Goal: Task Accomplishment & Management: Complete application form

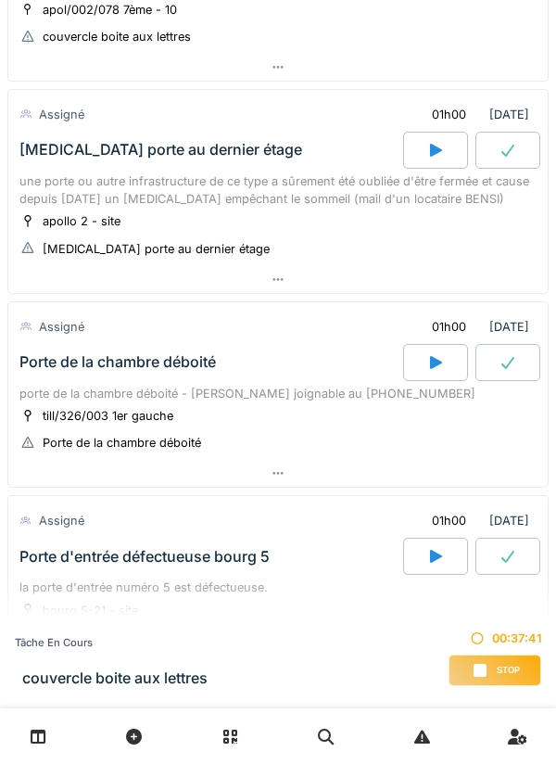
scroll to position [227, 0]
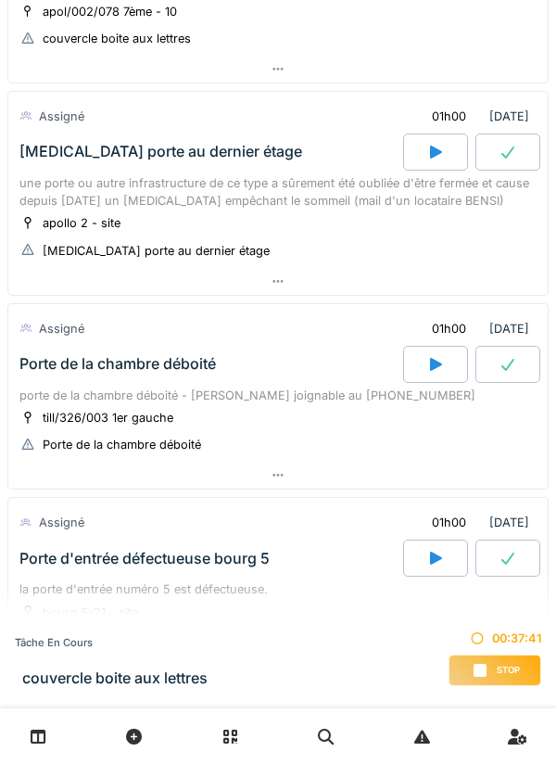
click at [273, 282] on icon at bounding box center [277, 281] width 10 height 3
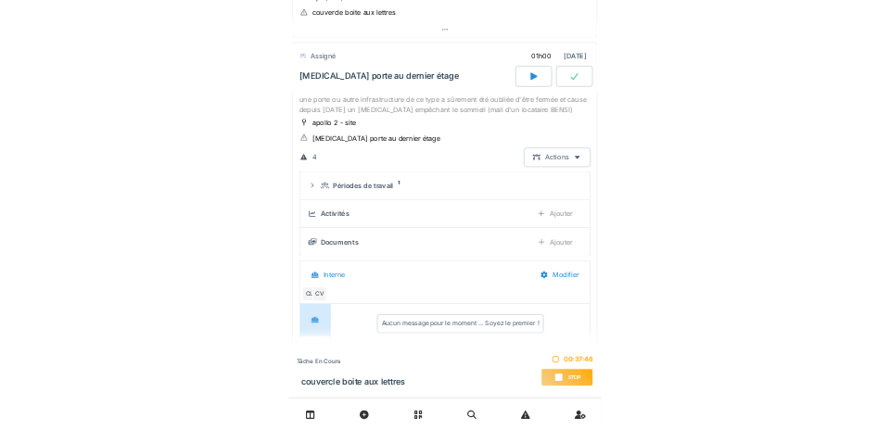
scroll to position [0, 0]
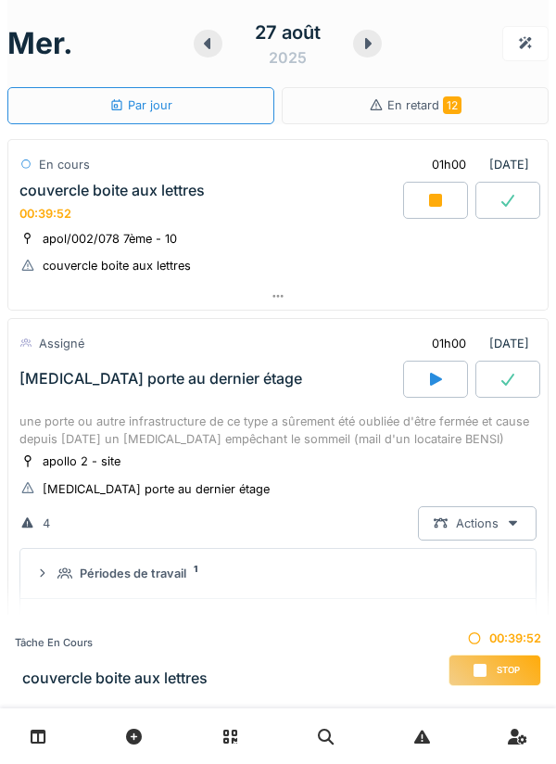
click at [488, 668] on div "Stop" at bounding box center [495, 670] width 93 height 32
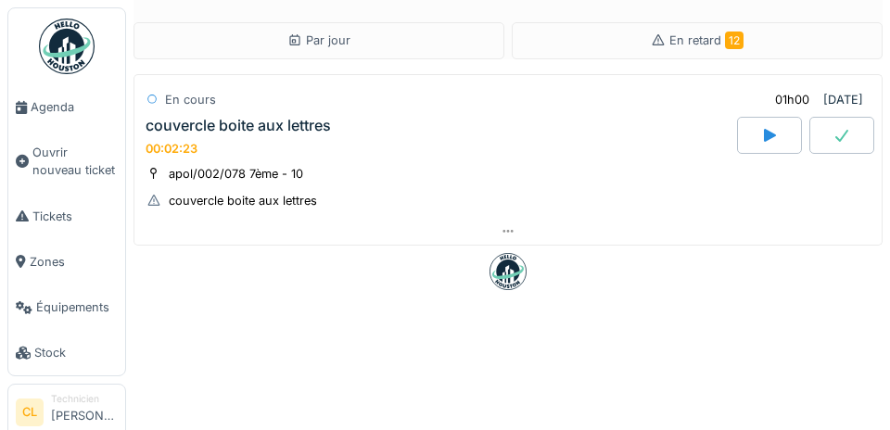
click at [61, 106] on span "Agenda" at bounding box center [74, 107] width 87 height 18
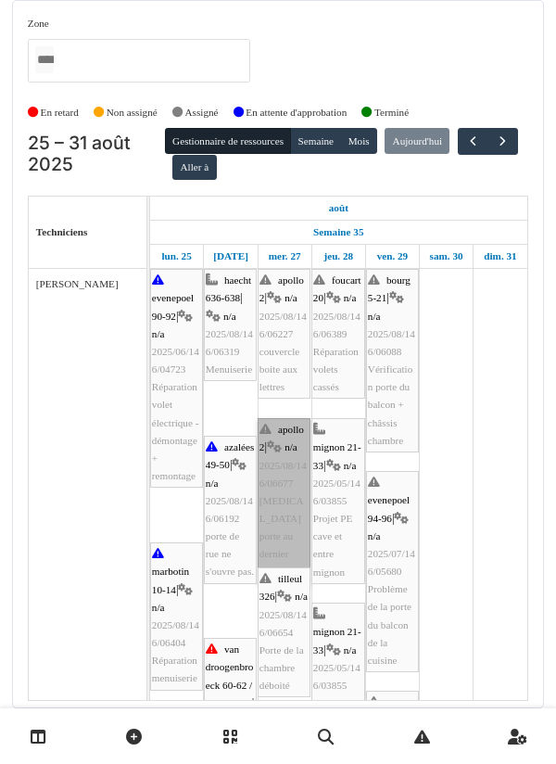
click at [273, 480] on link "apollo 2 | n/a 2025/08/146/06677 [MEDICAL_DATA] porte au dernier étage" at bounding box center [284, 501] width 53 height 166
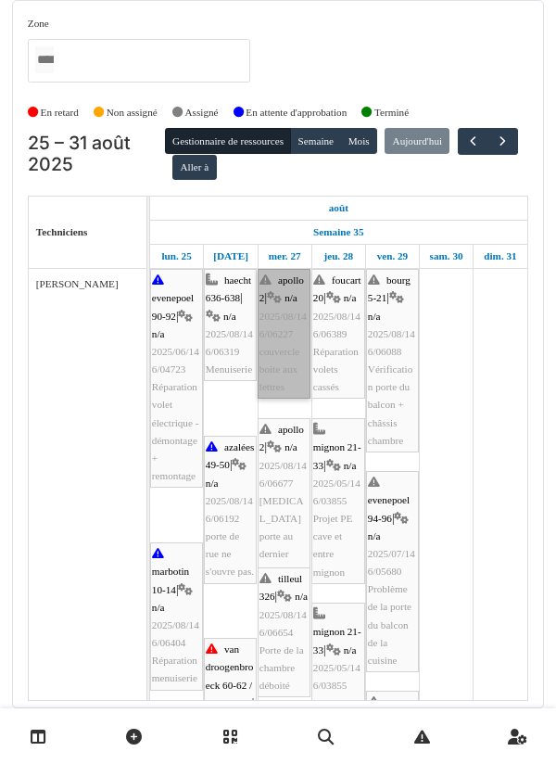
click at [287, 347] on link "apollo 2 | n/a 2025/08/146/06227 couvercle boite aux lettres" at bounding box center [284, 334] width 53 height 130
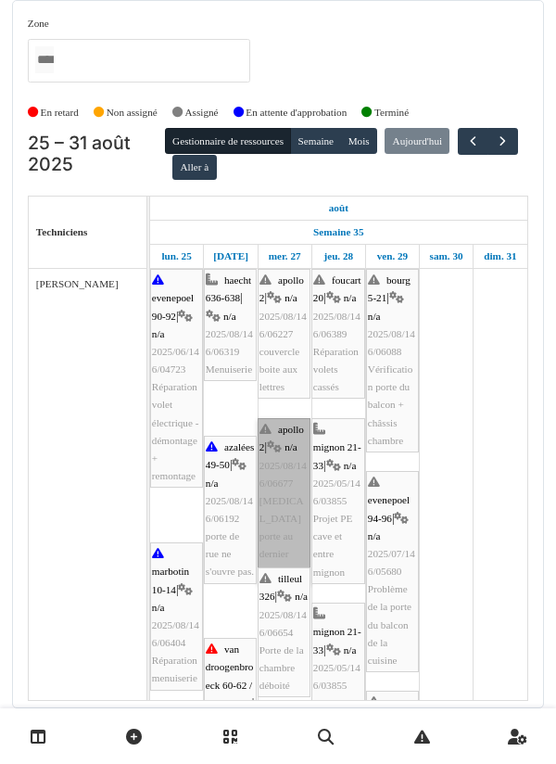
click at [272, 495] on link "apollo 2 | n/a 2025/08/146/06677 bruit porte au dernier étage" at bounding box center [284, 501] width 53 height 166
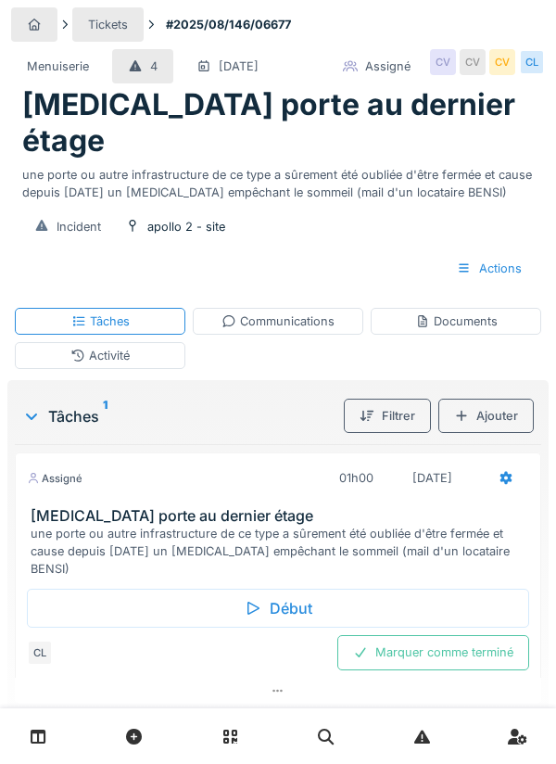
click at [287, 589] on div "Début" at bounding box center [278, 608] width 502 height 39
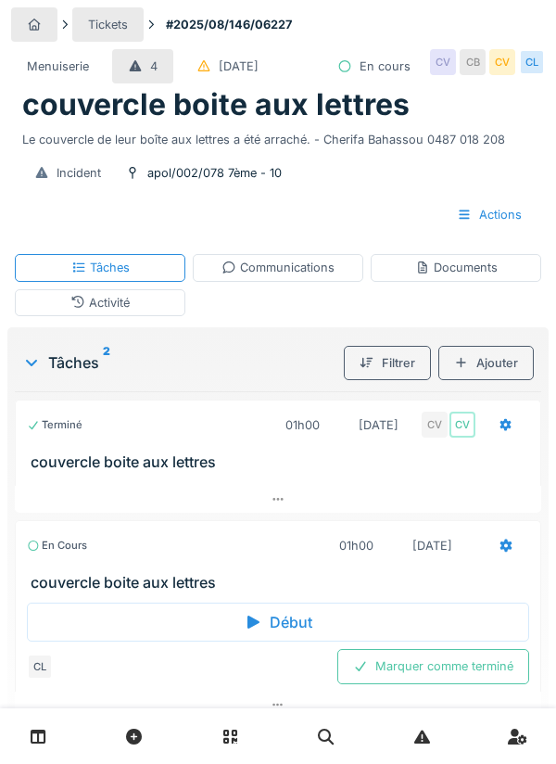
click at [269, 270] on div "Communications" at bounding box center [278, 268] width 113 height 18
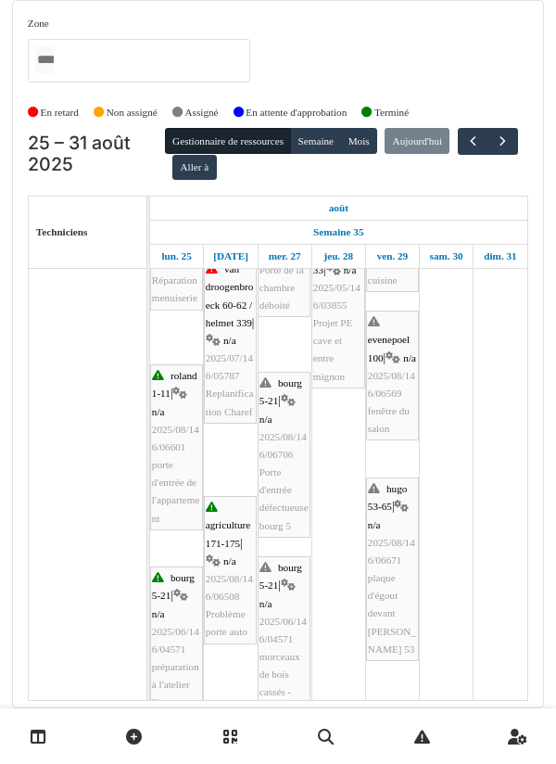
scroll to position [320, 0]
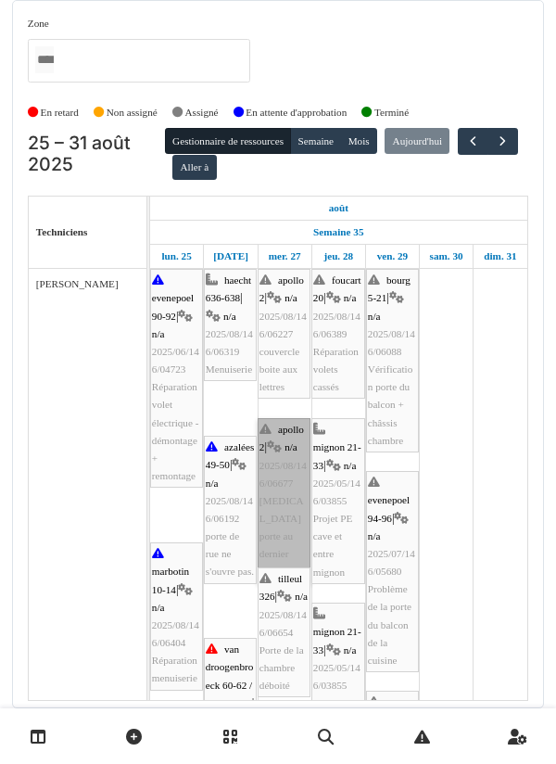
click at [283, 488] on link "apollo 2 | n/a 2025/08/146/06677 bruit porte au dernier étage" at bounding box center [284, 501] width 53 height 166
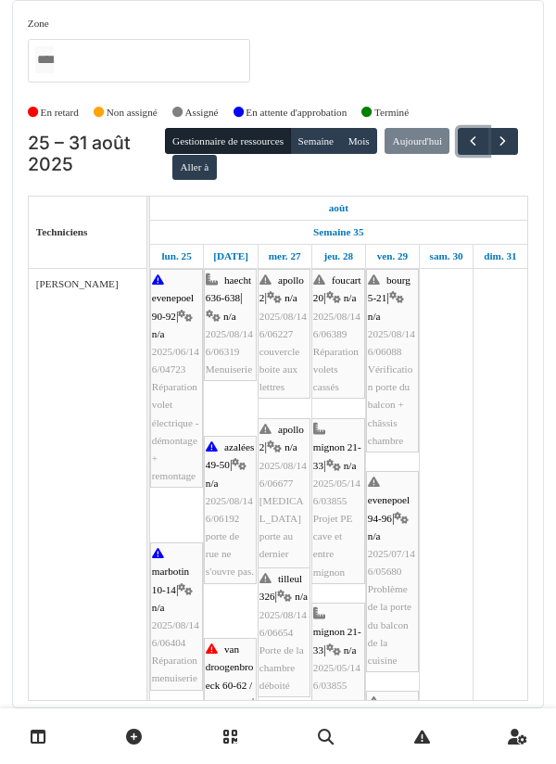
click at [465, 149] on span "button" at bounding box center [473, 141] width 16 height 16
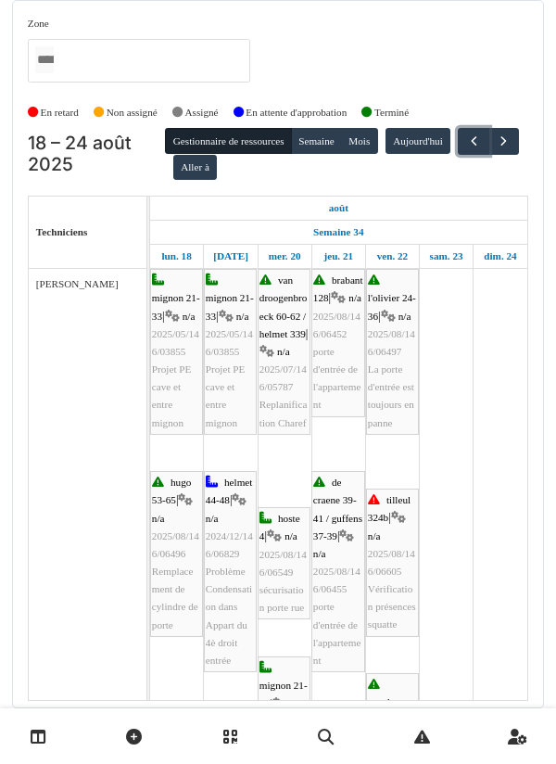
click at [458, 155] on button "button" at bounding box center [473, 141] width 31 height 27
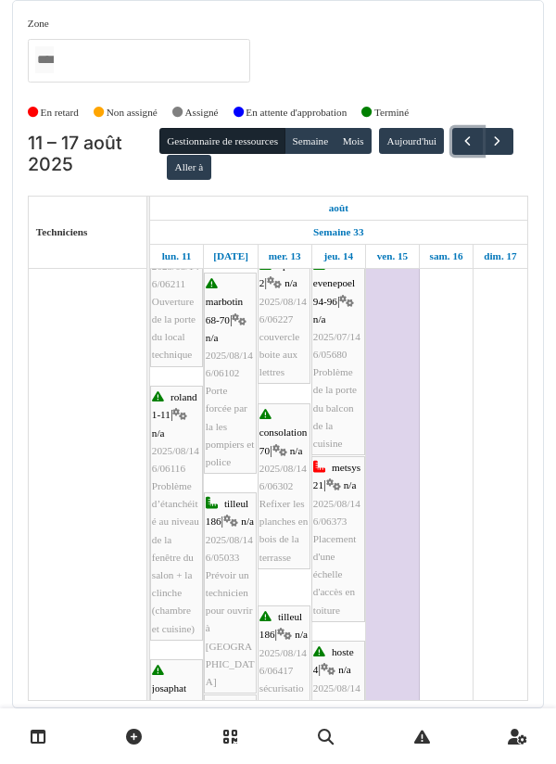
scroll to position [234, 0]
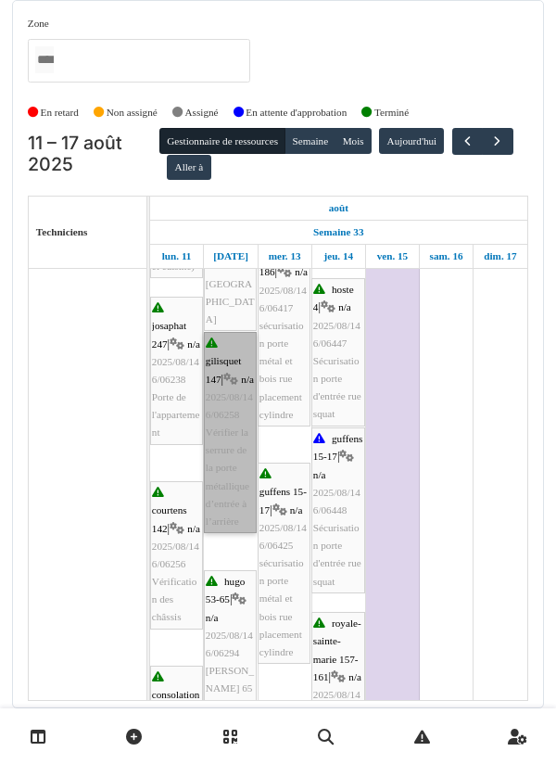
click at [229, 468] on link "gilisquet 147 | n/a 2025/08/146/06258 Vérifier la serrure de la porte métalliqu…" at bounding box center [230, 432] width 53 height 201
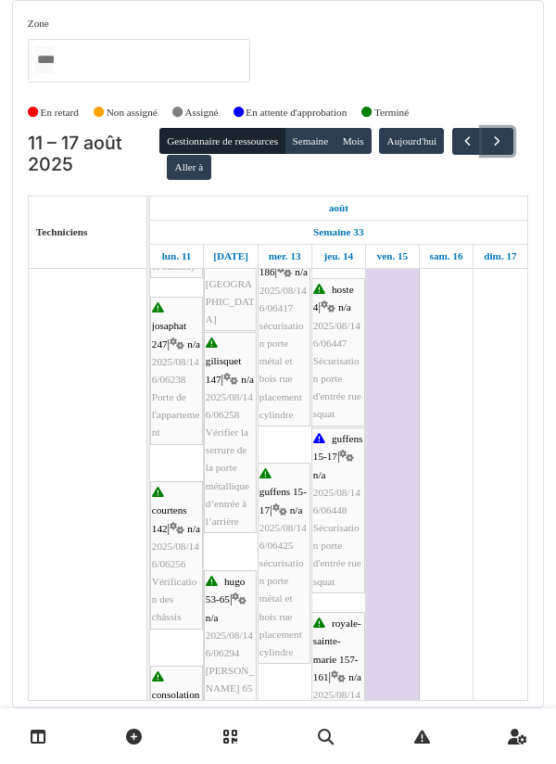
click at [482, 155] on button "button" at bounding box center [497, 141] width 31 height 27
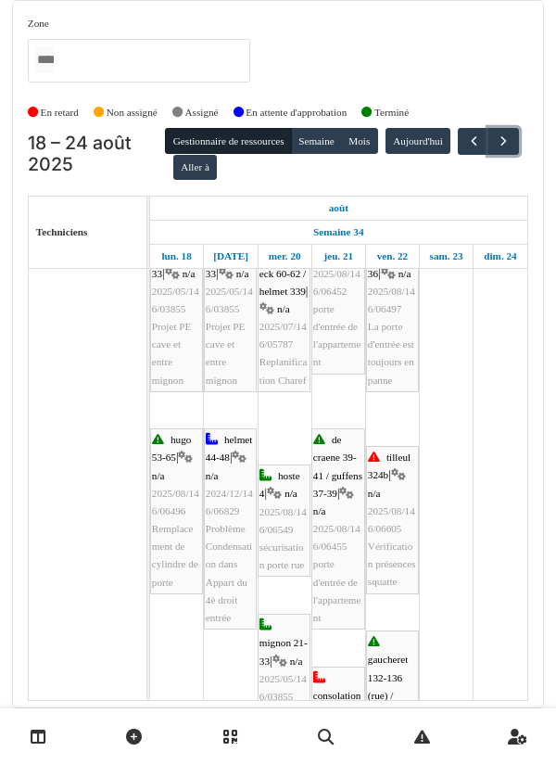
scroll to position [43, 0]
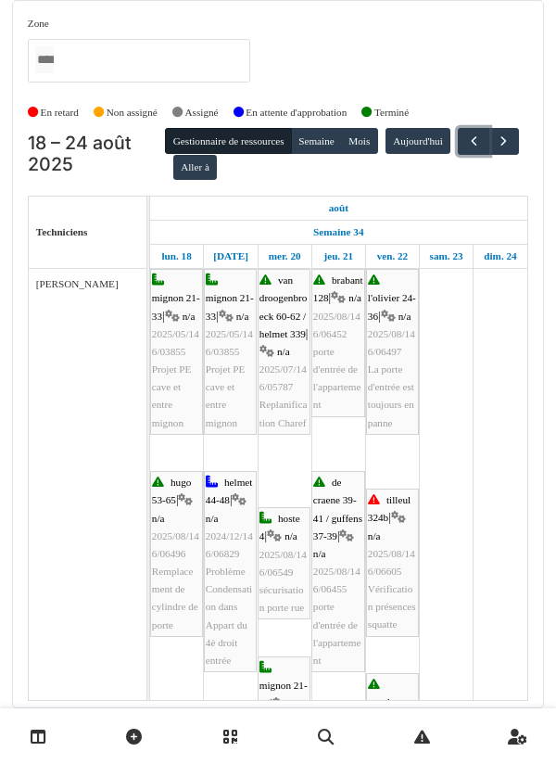
click at [458, 155] on button "button" at bounding box center [473, 141] width 31 height 27
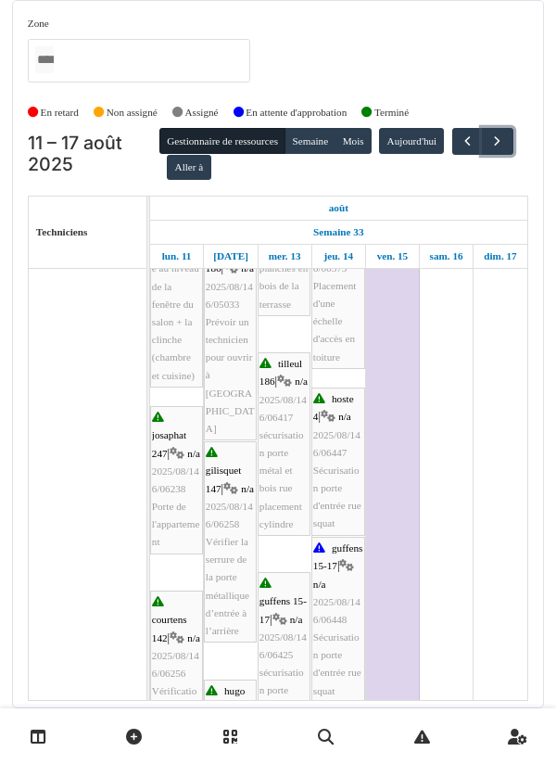
click at [482, 155] on button "button" at bounding box center [497, 141] width 31 height 27
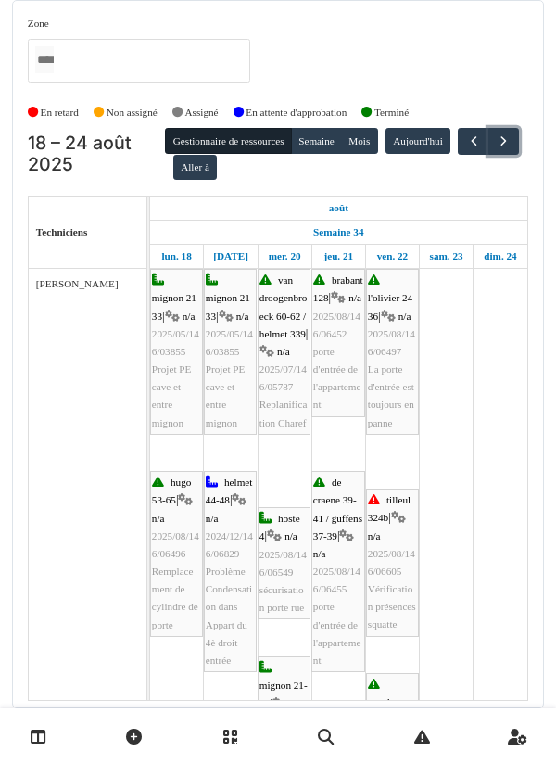
click at [496, 149] on span "button" at bounding box center [504, 141] width 16 height 16
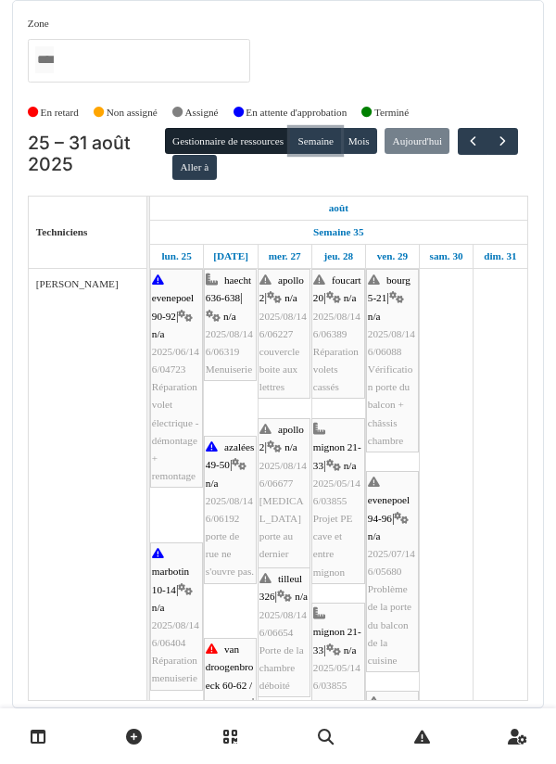
click at [325, 147] on button "Semaine" at bounding box center [315, 141] width 51 height 26
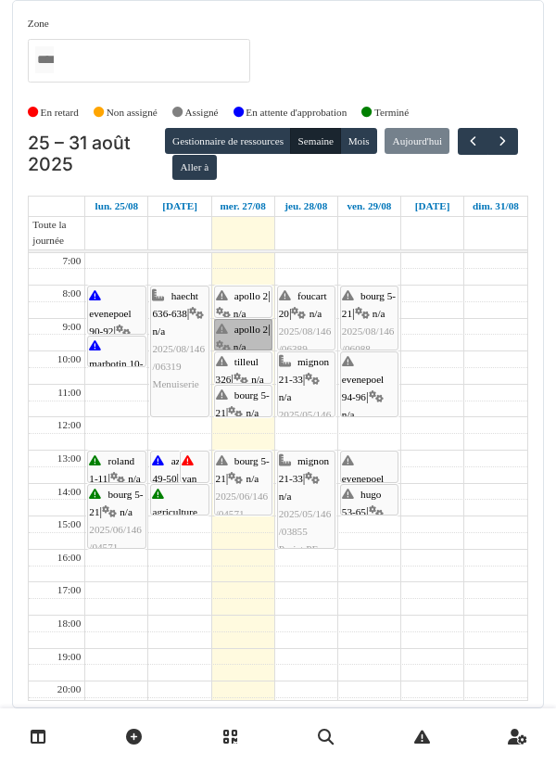
click at [252, 340] on link "apollo 2 | n/a 2025/08/146/06677 bruit porte au dernier étage" at bounding box center [243, 335] width 58 height 32
click at [246, 371] on link "tilleul 326 | n/a 2025/08/146/06654 Porte de la chambre déboité" at bounding box center [243, 367] width 58 height 32
click at [251, 328] on link "apollo 2 | n/a 2025/08/146/06677 bruit porte au dernier étage" at bounding box center [243, 335] width 58 height 32
click at [251, 307] on link "apollo 2 | n/a 2025/08/146/06227 couvercle boite aux lettres" at bounding box center [243, 301] width 58 height 32
click at [247, 361] on link "tilleul 326 | n/a 2025/08/146/06654 Porte de la chambre déboité" at bounding box center [243, 367] width 58 height 32
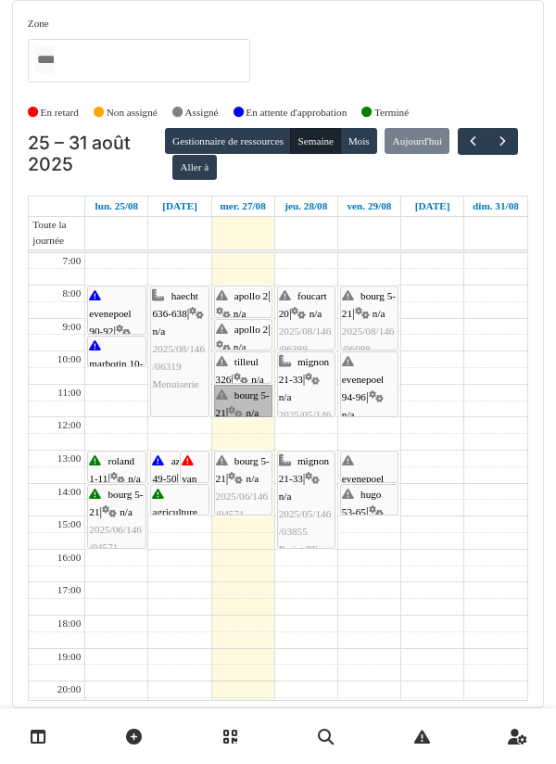
click at [246, 397] on link "bourg 5-21 | n/a 2025/08/146/06706 Porte d'entrée défectueuse bourg 5" at bounding box center [243, 401] width 58 height 32
click at [249, 362] on link "tilleul 326 | n/a 2025/08/146/06654 Porte de la chambre déboité" at bounding box center [243, 367] width 58 height 32
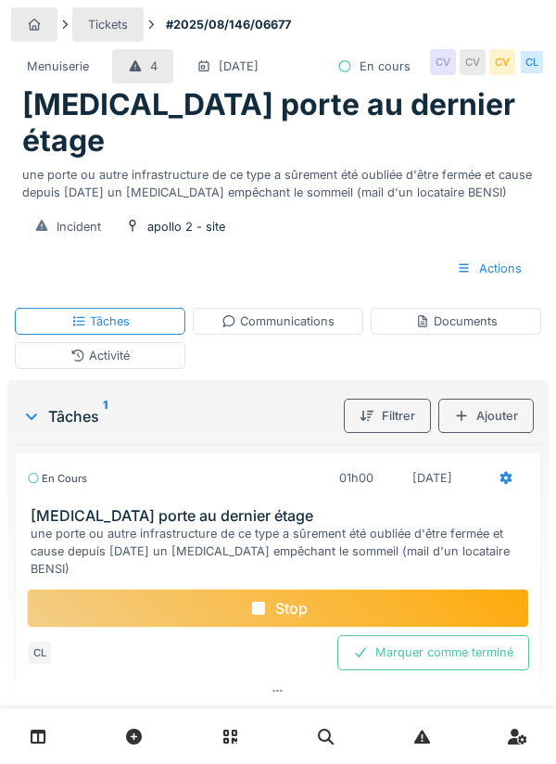
click at [295, 312] on div "Communications" at bounding box center [278, 321] width 113 height 18
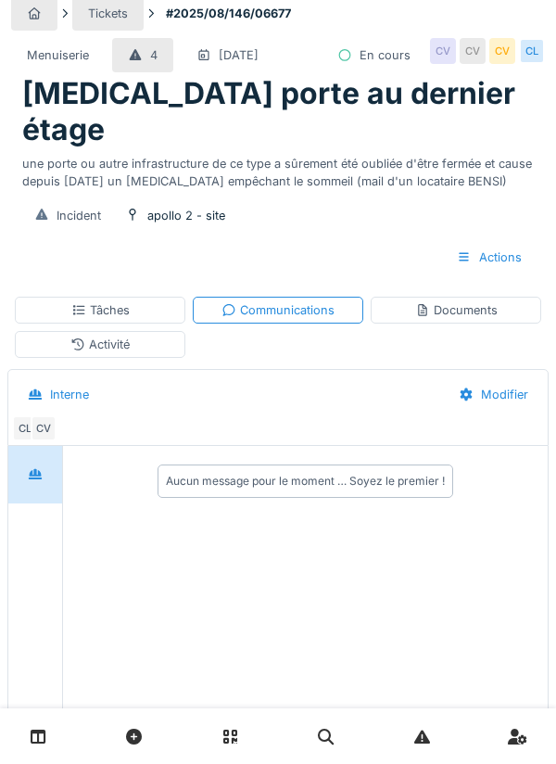
scroll to position [95, 0]
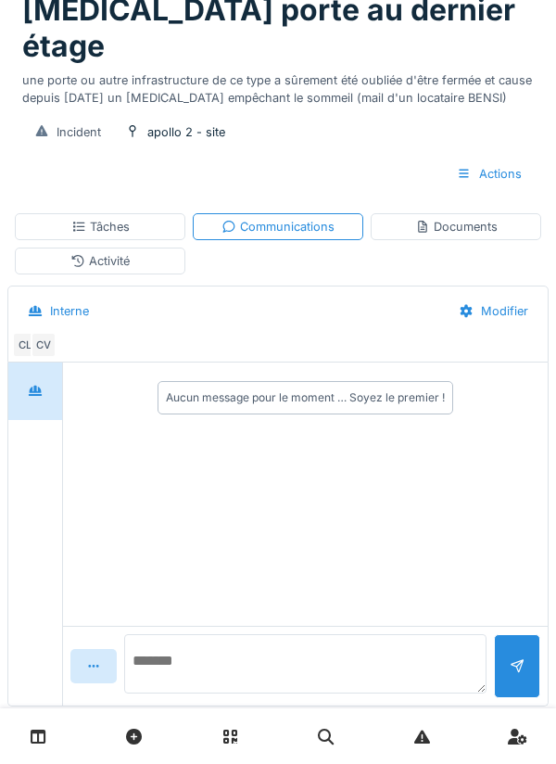
click at [207, 644] on textarea at bounding box center [305, 663] width 362 height 59
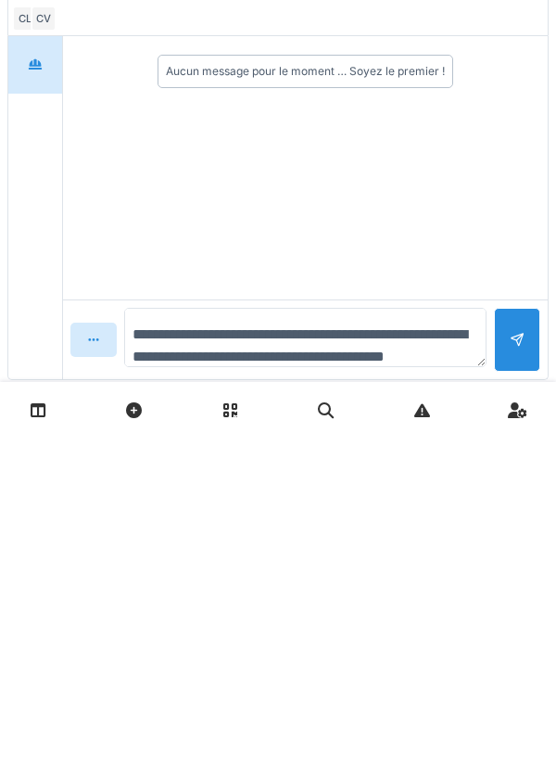
scroll to position [21, 0]
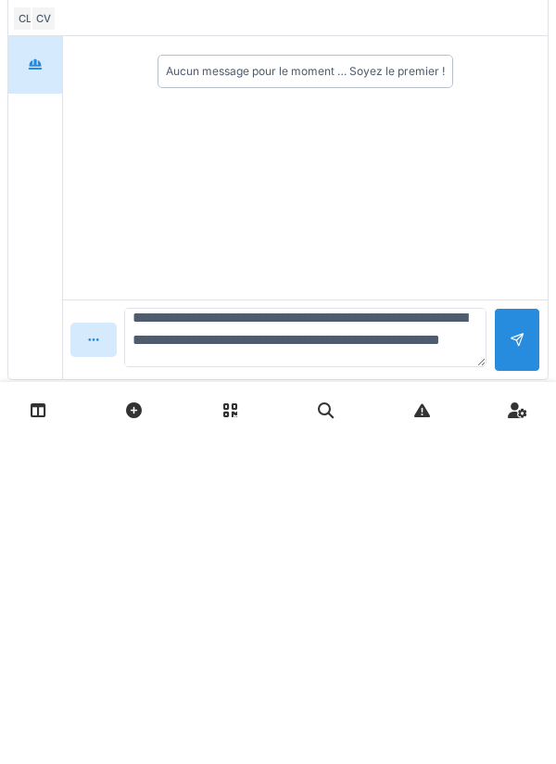
type textarea "**********"
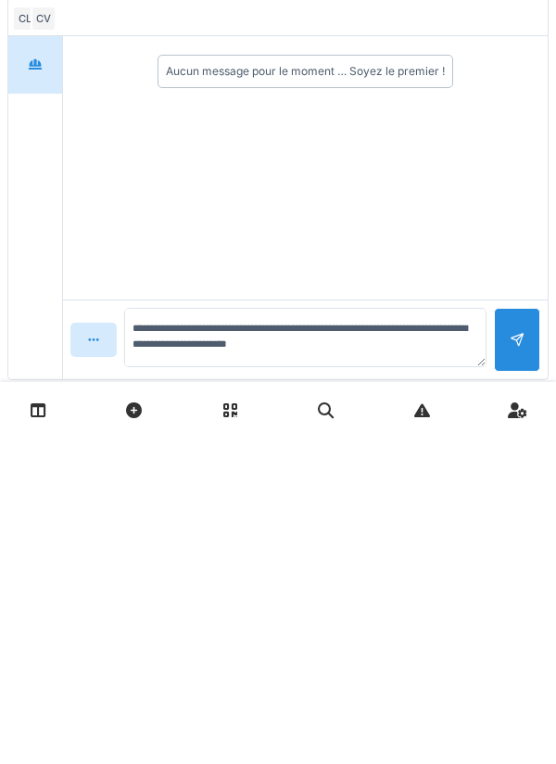
click at [531, 634] on div at bounding box center [517, 666] width 46 height 64
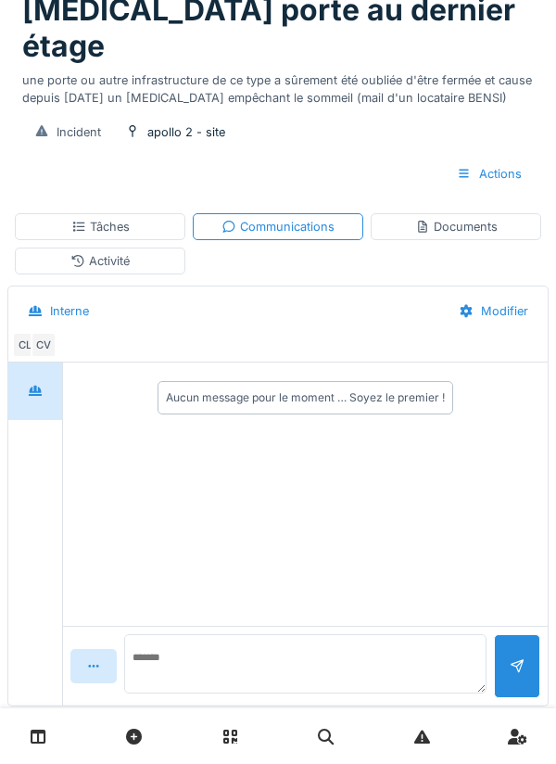
scroll to position [0, 0]
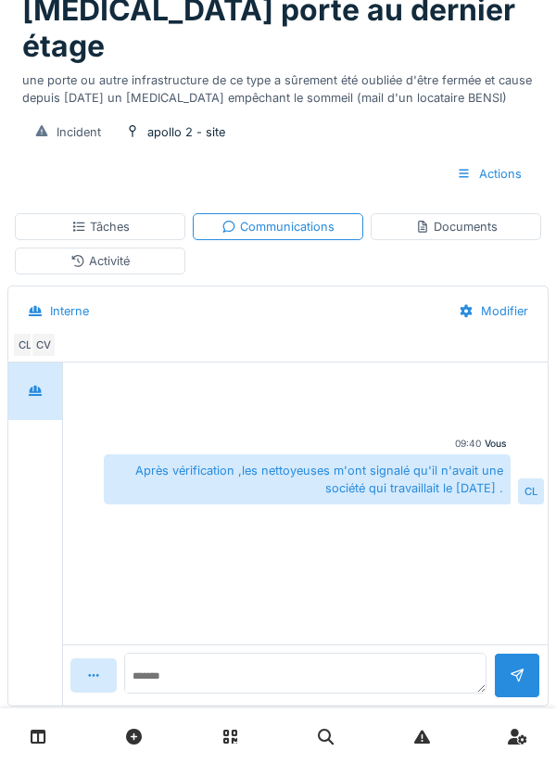
click at [133, 213] on div "Tâches" at bounding box center [100, 226] width 171 height 27
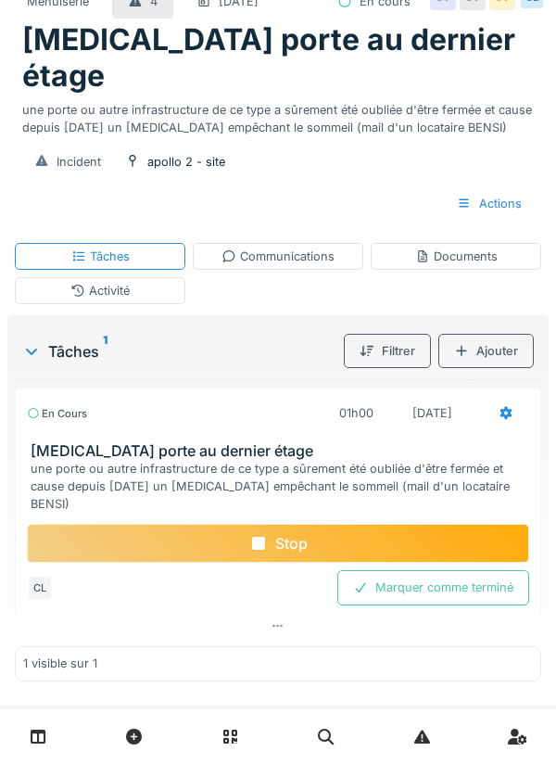
scroll to position [37, 0]
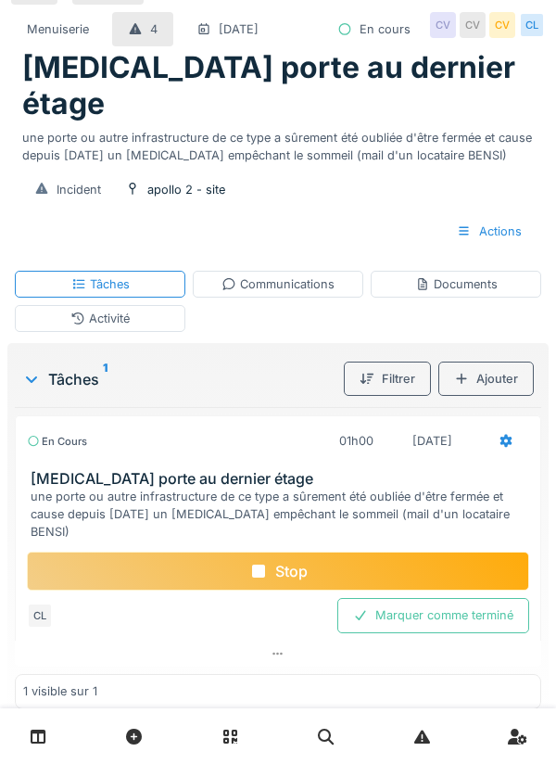
click at [285, 551] on div "Stop" at bounding box center [278, 570] width 502 height 39
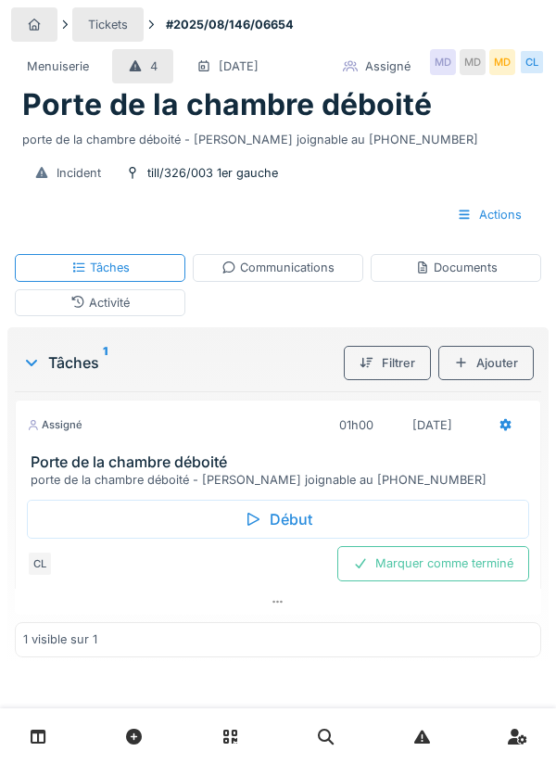
click at [291, 520] on div "Début" at bounding box center [278, 519] width 502 height 39
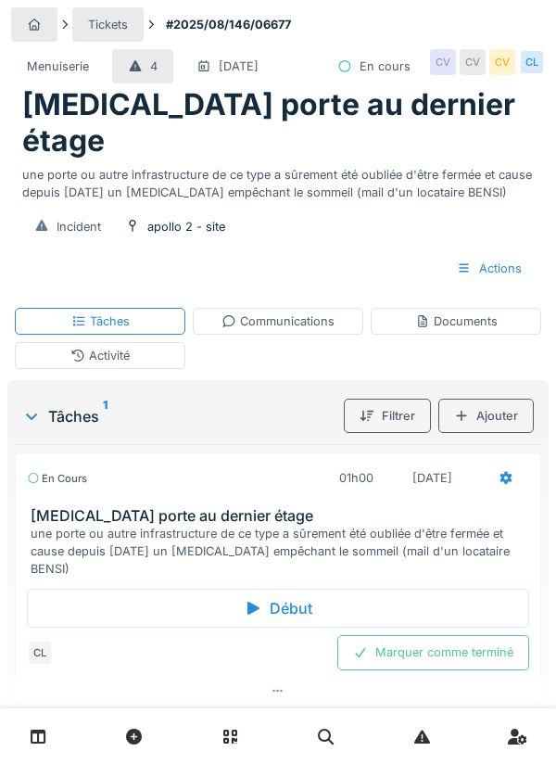
click at [284, 312] on div "Communications" at bounding box center [278, 321] width 113 height 18
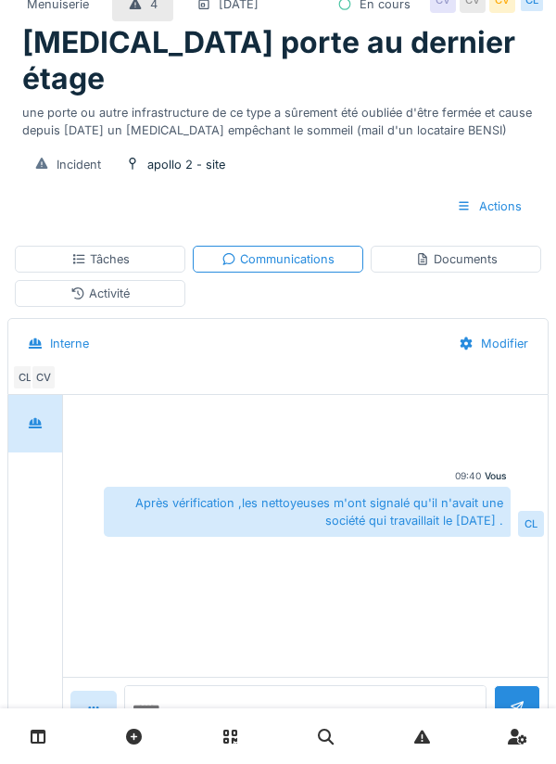
scroll to position [95, 0]
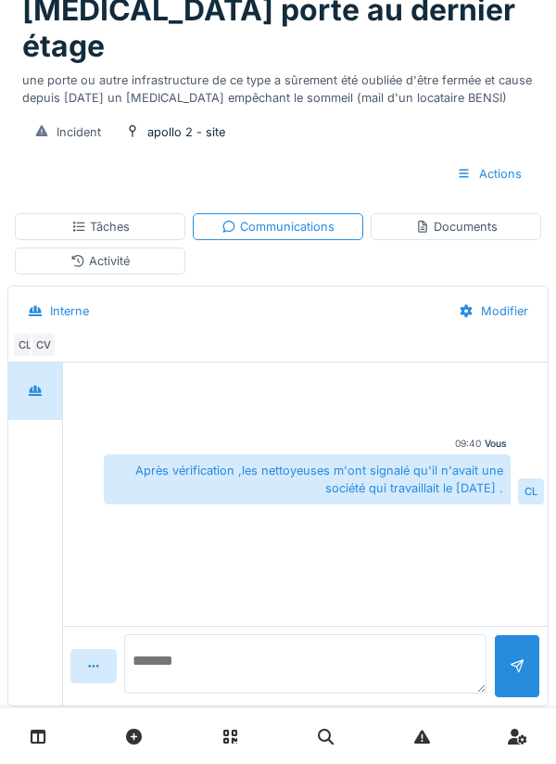
click at [194, 637] on textarea at bounding box center [305, 663] width 362 height 59
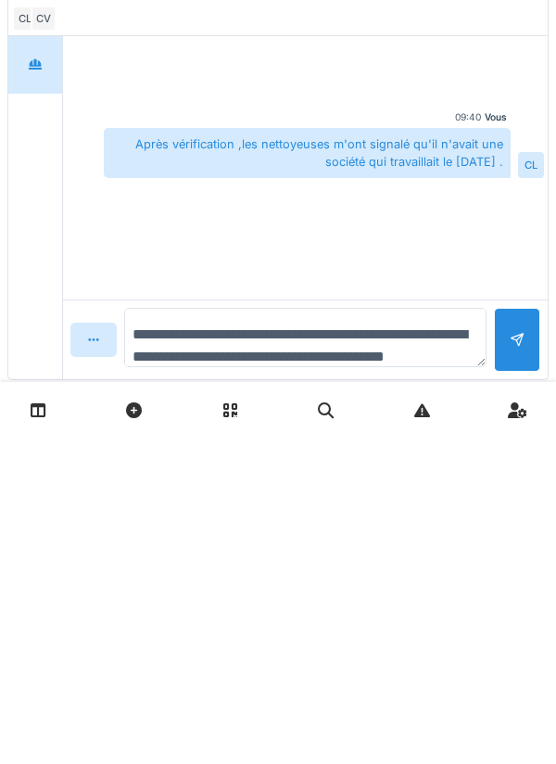
type textarea "**********"
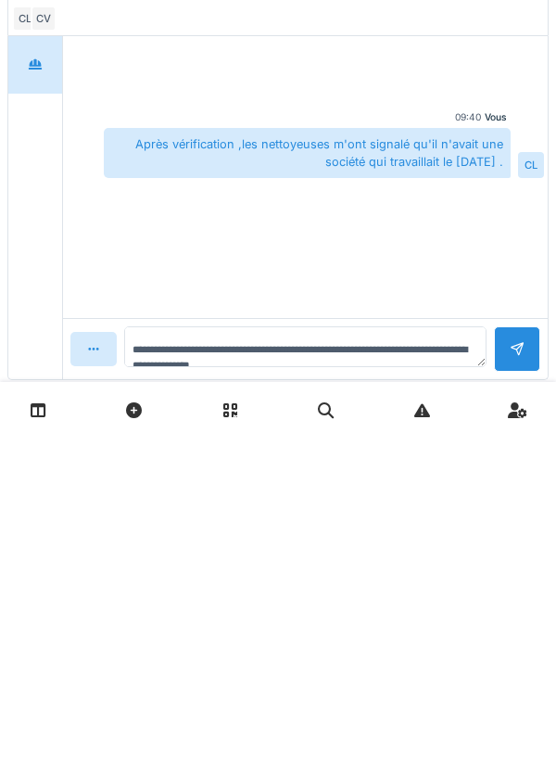
click at [510, 666] on div at bounding box center [517, 675] width 15 height 18
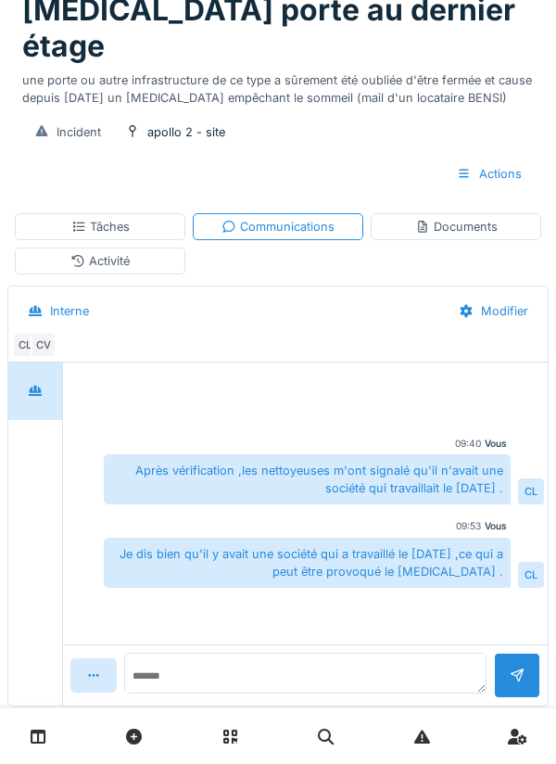
click at [454, 218] on div "Documents" at bounding box center [456, 227] width 82 height 18
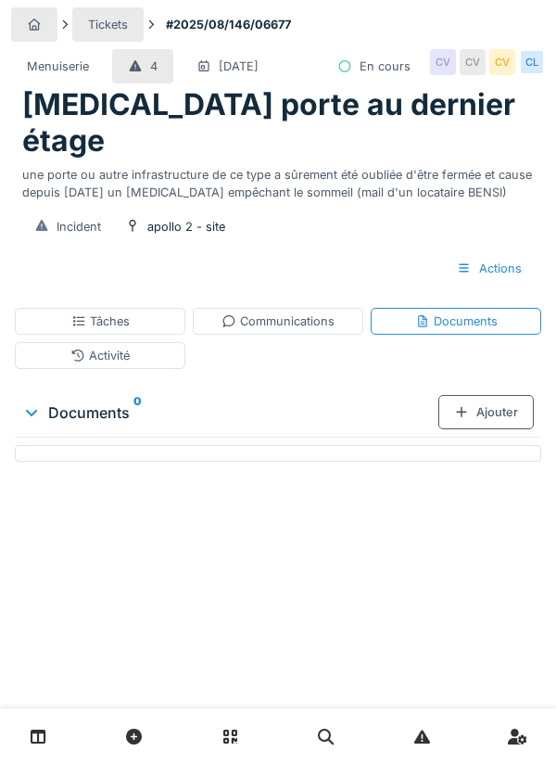
scroll to position [0, 0]
click at [135, 308] on div "Tâches" at bounding box center [100, 321] width 171 height 27
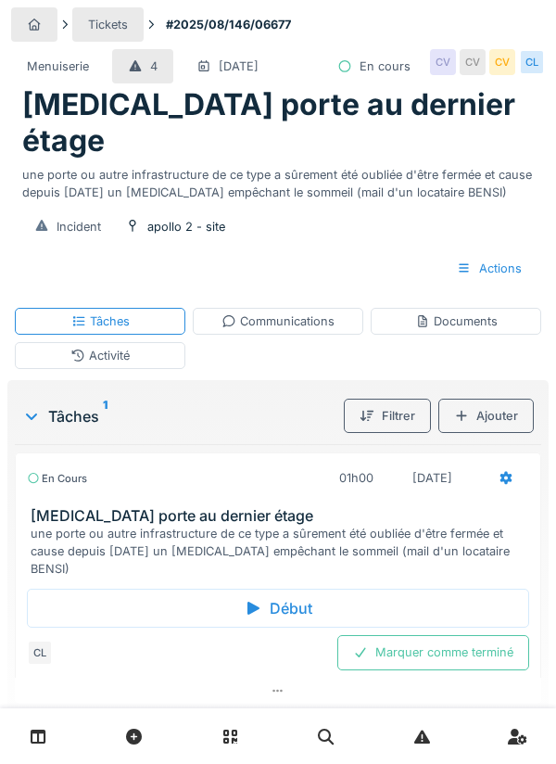
scroll to position [37, 0]
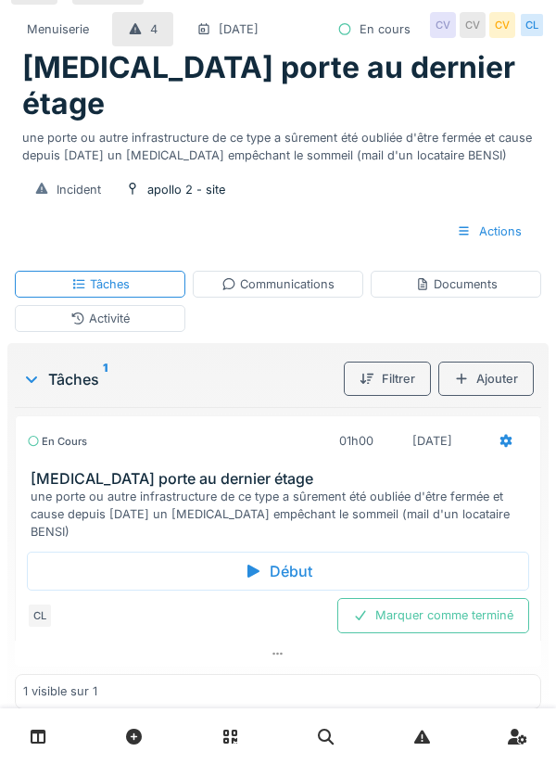
click at [131, 305] on div "Activité" at bounding box center [100, 318] width 171 height 27
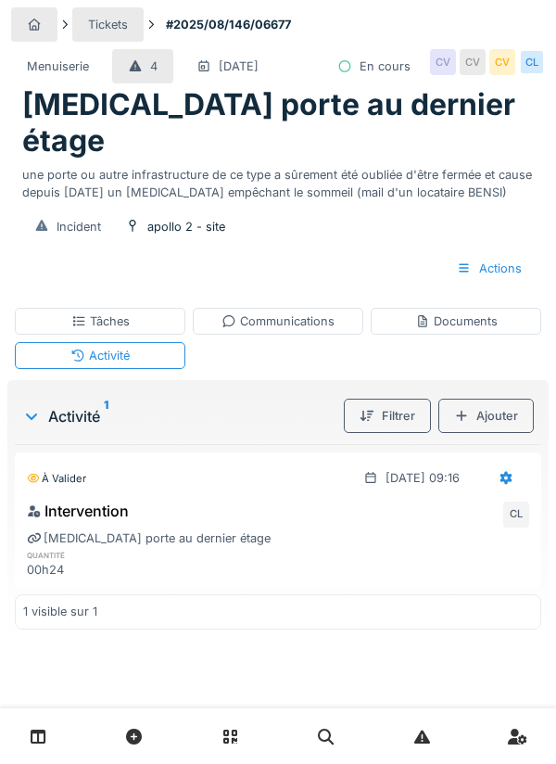
click at [143, 308] on div "Tâches" at bounding box center [100, 321] width 171 height 27
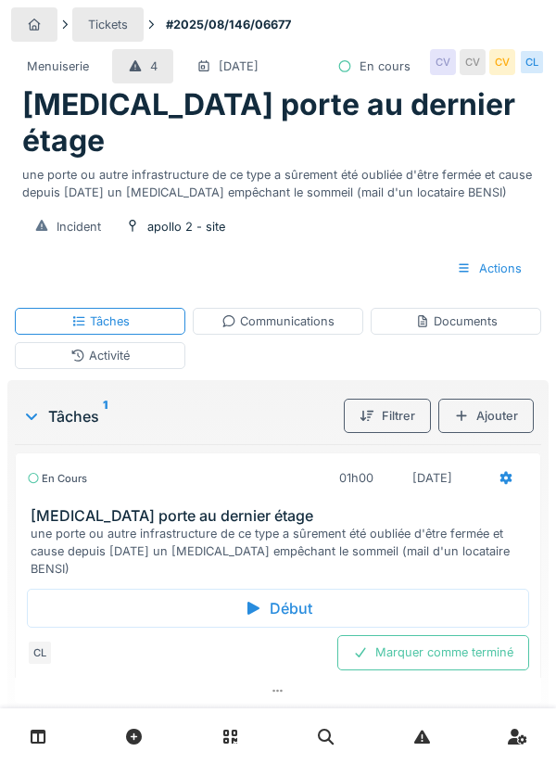
click at [469, 635] on div "Marquer comme terminé" at bounding box center [433, 652] width 192 height 34
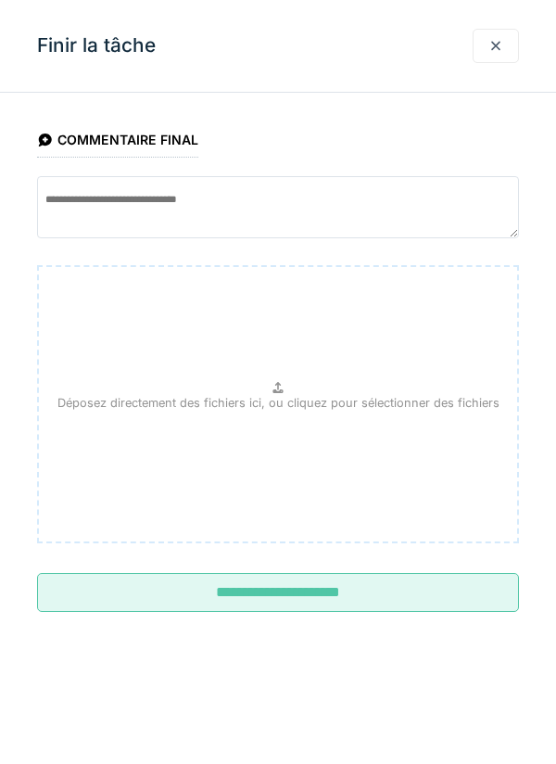
click at [306, 589] on input "**********" at bounding box center [278, 592] width 482 height 39
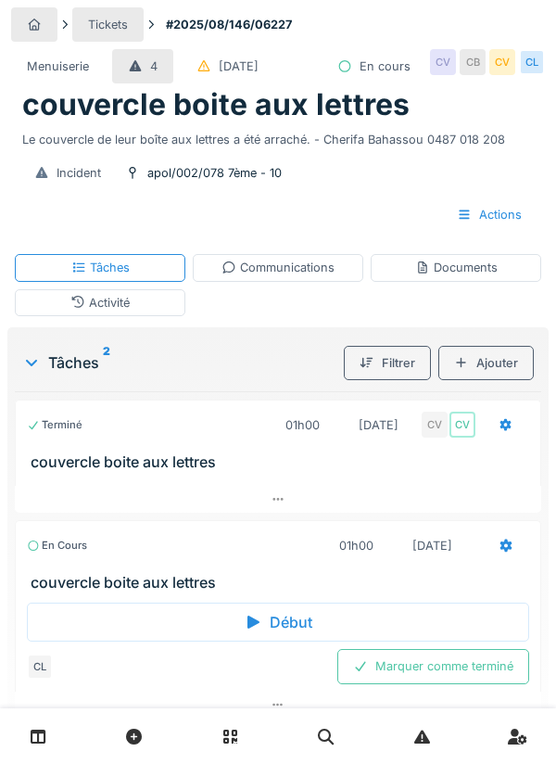
click at [286, 270] on div "Communications" at bounding box center [278, 268] width 113 height 18
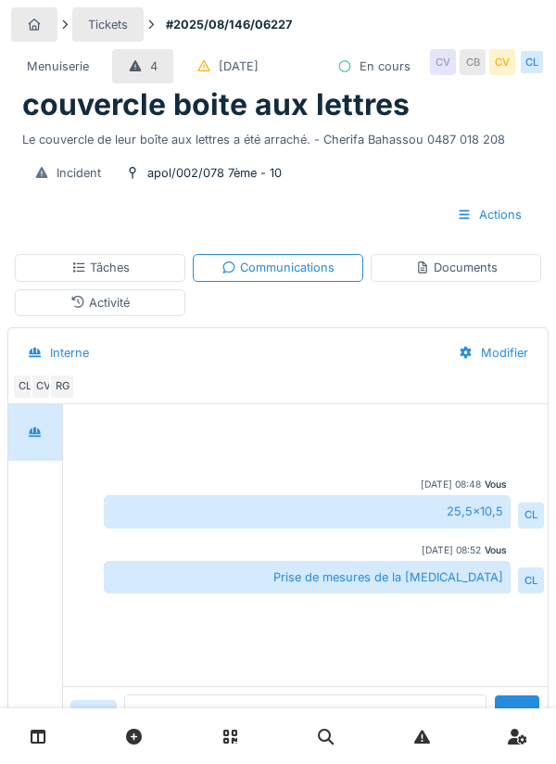
scroll to position [77, 0]
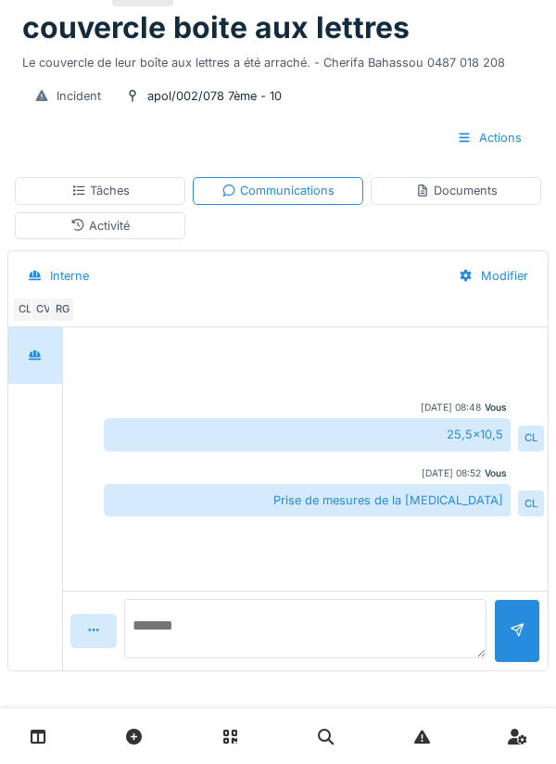
click at [208, 638] on textarea at bounding box center [305, 628] width 362 height 59
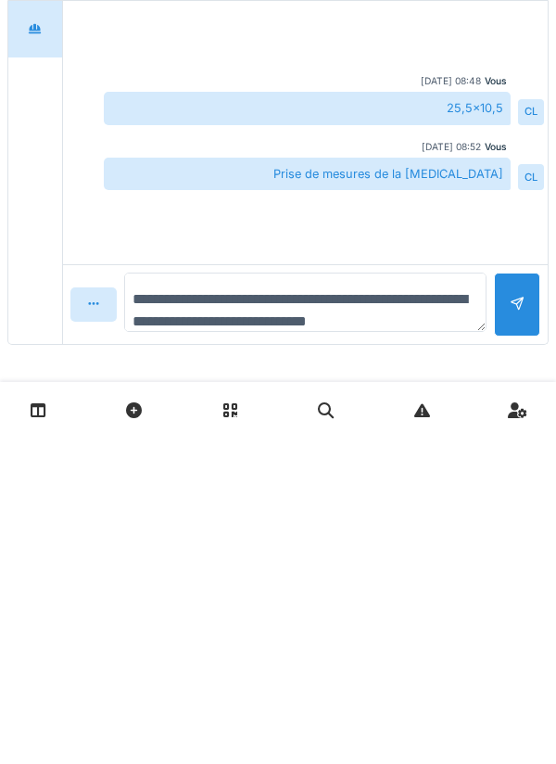
scroll to position [22, 0]
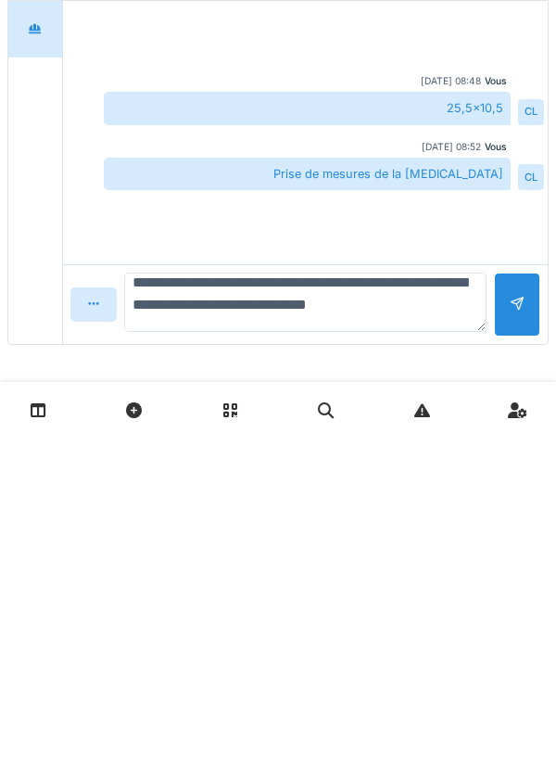
click at [233, 622] on textarea "**********" at bounding box center [305, 628] width 362 height 59
type textarea "**********"
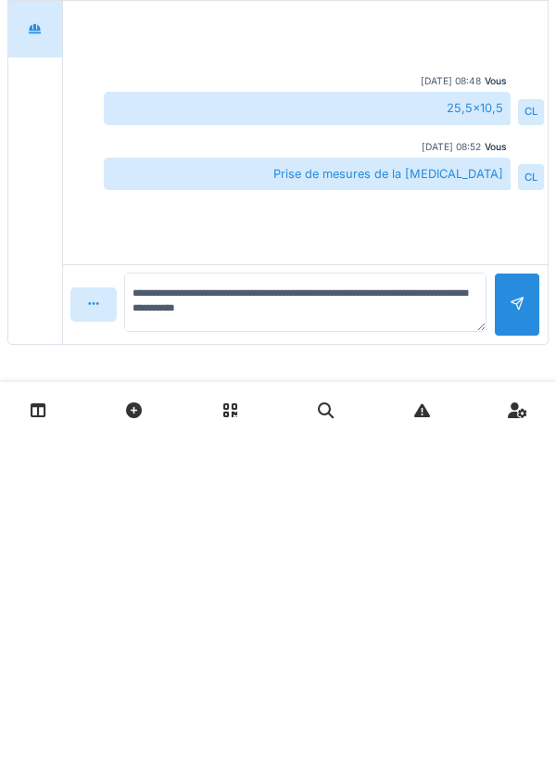
click at [523, 632] on div at bounding box center [517, 631] width 15 height 18
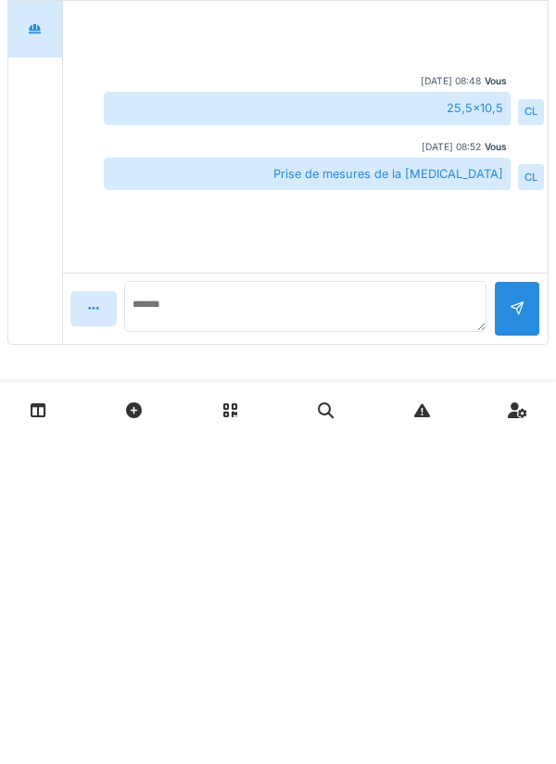
scroll to position [0, 0]
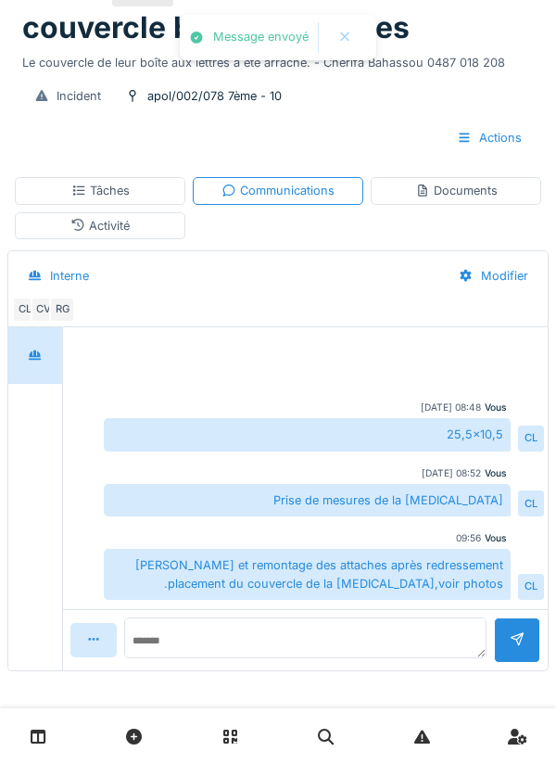
click at [450, 192] on div "Documents" at bounding box center [456, 191] width 82 height 18
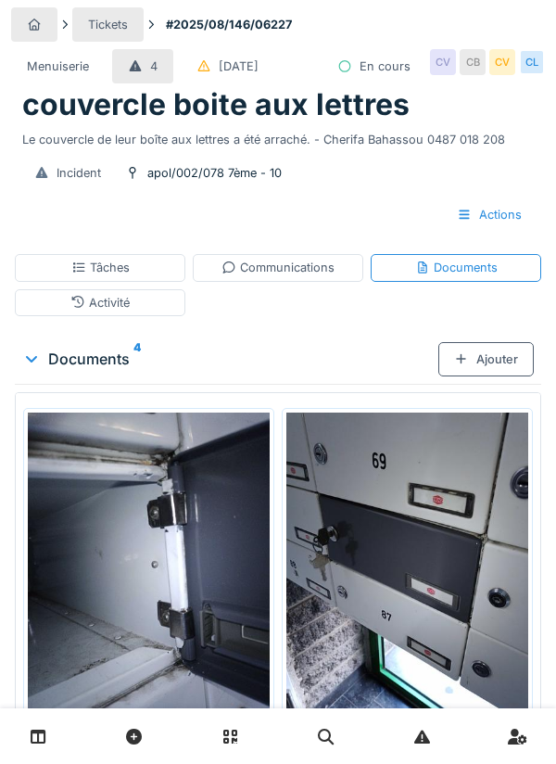
click at [128, 273] on div "Tâches" at bounding box center [100, 268] width 58 height 18
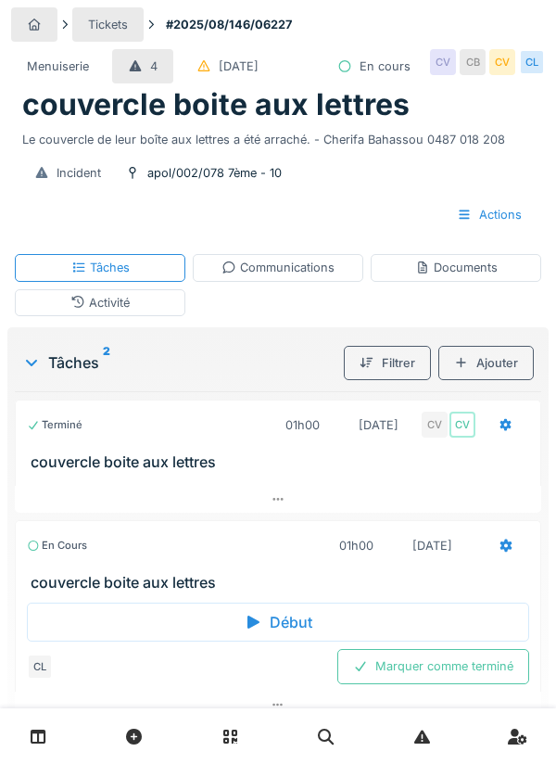
click at [500, 428] on icon at bounding box center [506, 425] width 15 height 12
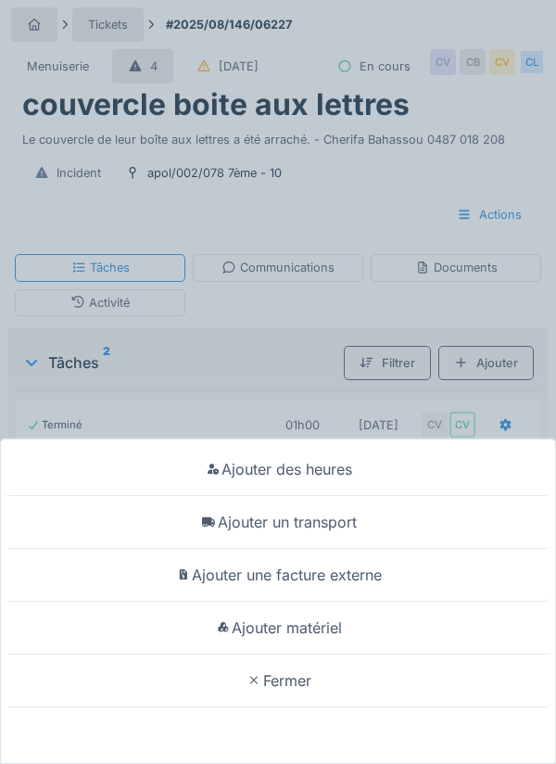
click at [332, 522] on div "Ajouter un transport" at bounding box center [278, 522] width 547 height 53
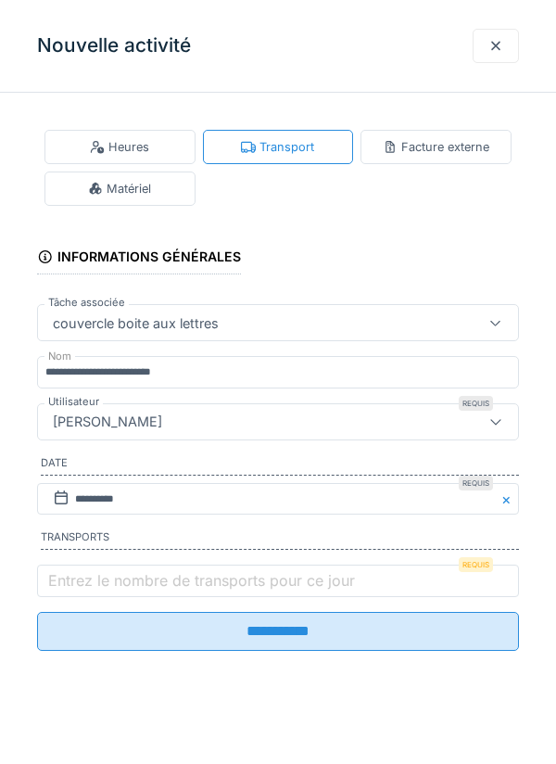
click at [169, 534] on fieldset "**********" at bounding box center [278, 387] width 482 height 558
click at [151, 587] on label "Entrez le nombre de transports pour ce jour" at bounding box center [201, 580] width 314 height 22
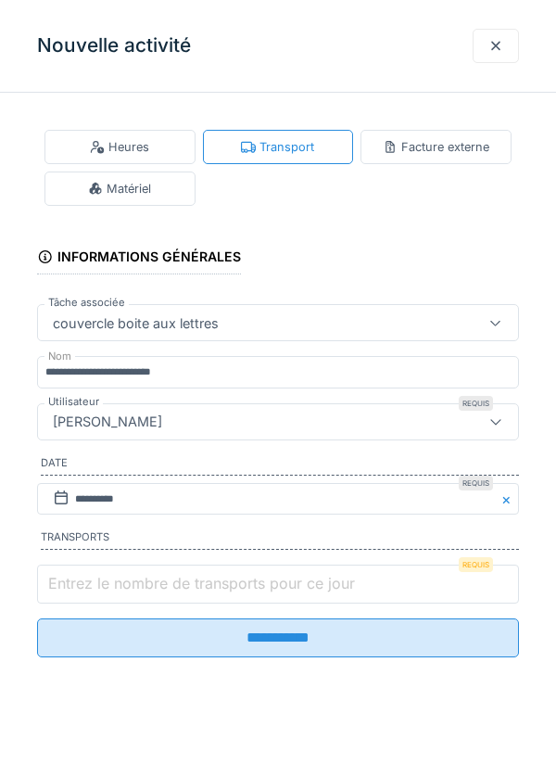
click at [151, 587] on input "Entrez le nombre de transports pour ce jour" at bounding box center [278, 583] width 482 height 39
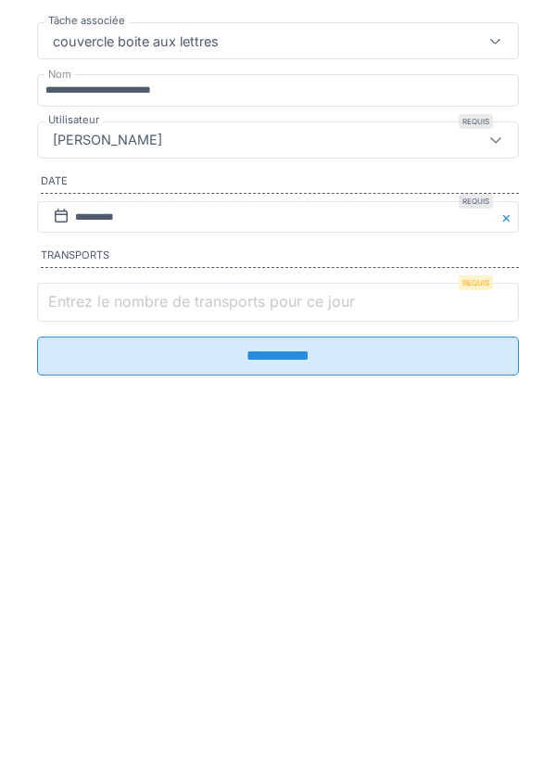
scroll to position [67, 0]
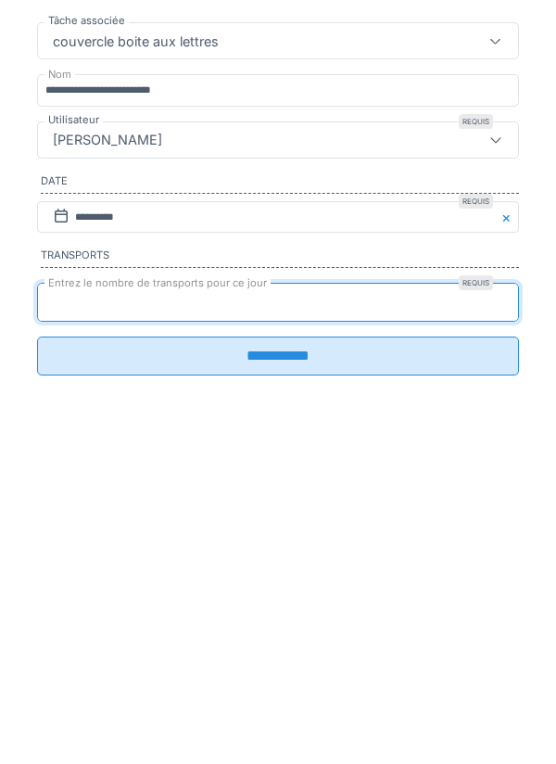
type input "*"
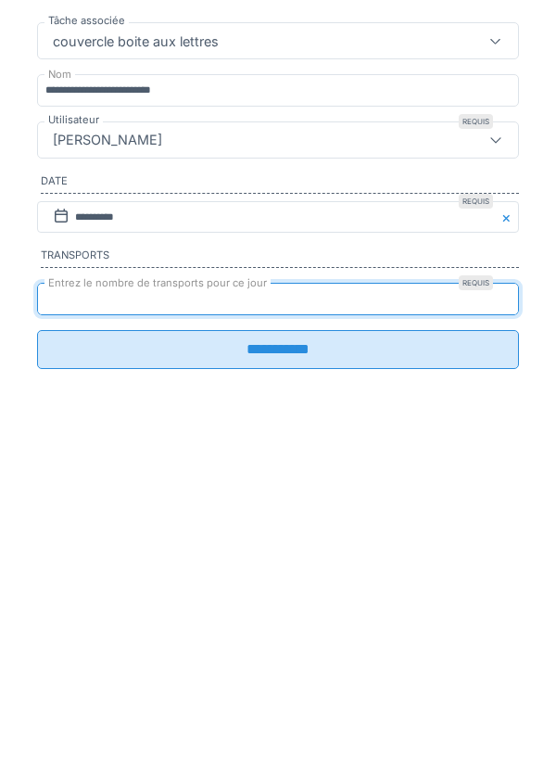
click at [270, 637] on input "**********" at bounding box center [278, 631] width 482 height 39
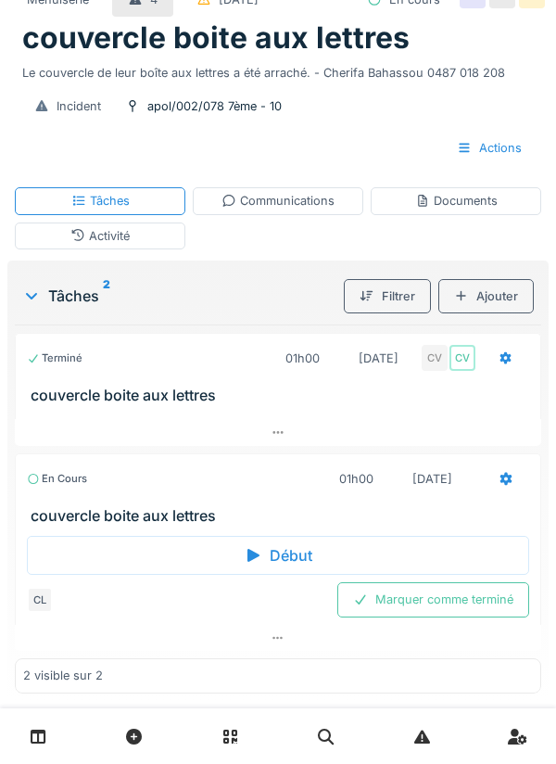
click at [289, 192] on div "Communications" at bounding box center [278, 201] width 113 height 18
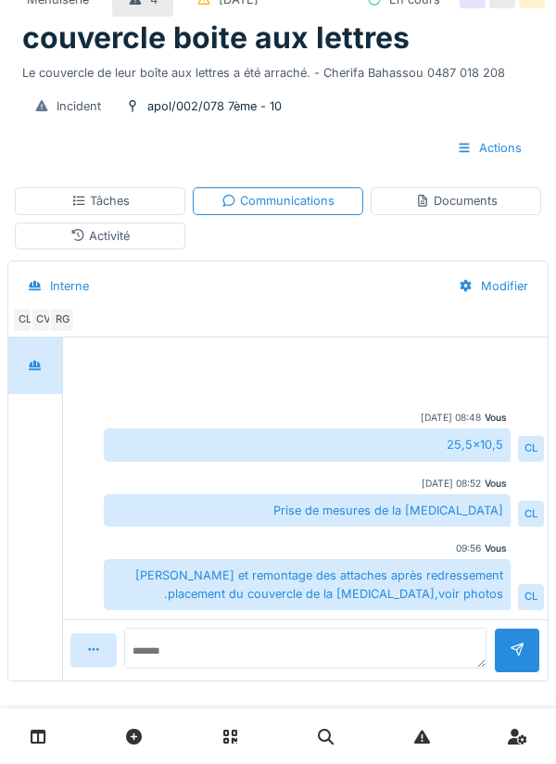
scroll to position [77, 0]
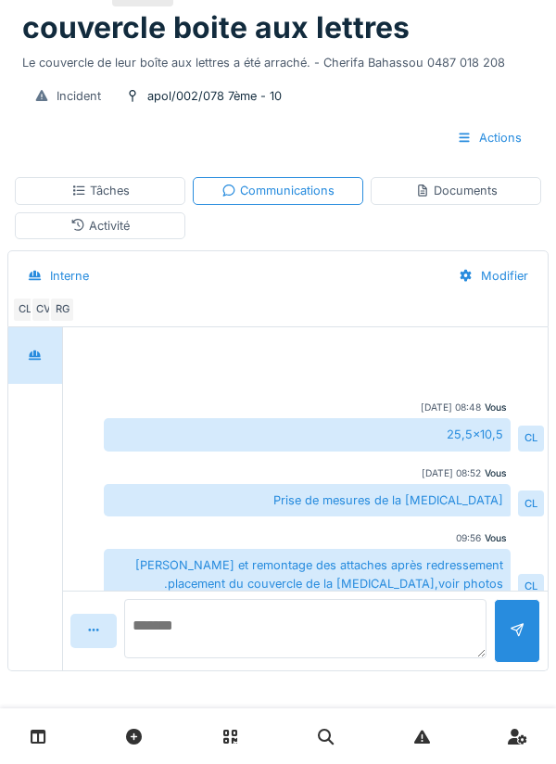
click at [220, 633] on textarea at bounding box center [305, 628] width 362 height 59
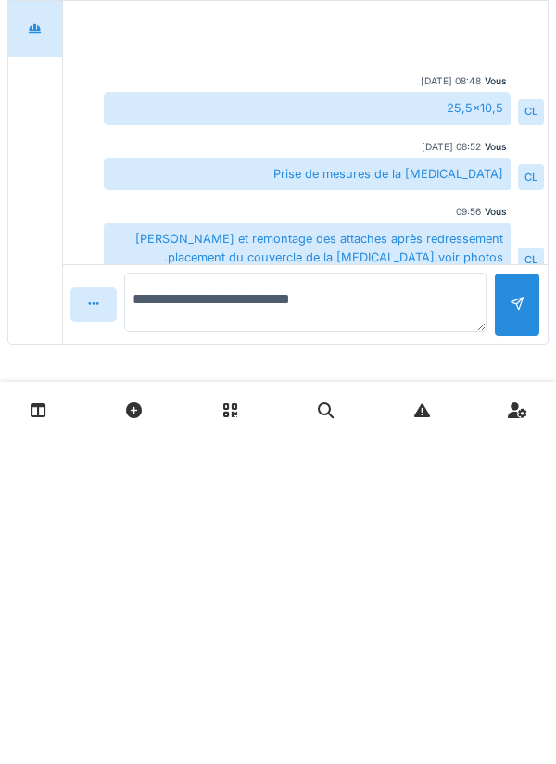
type textarea "**********"
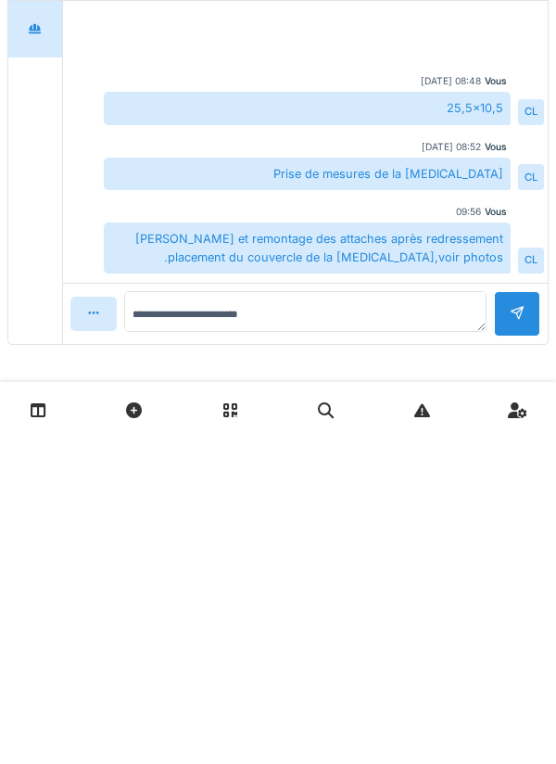
click at [511, 631] on div at bounding box center [517, 640] width 15 height 18
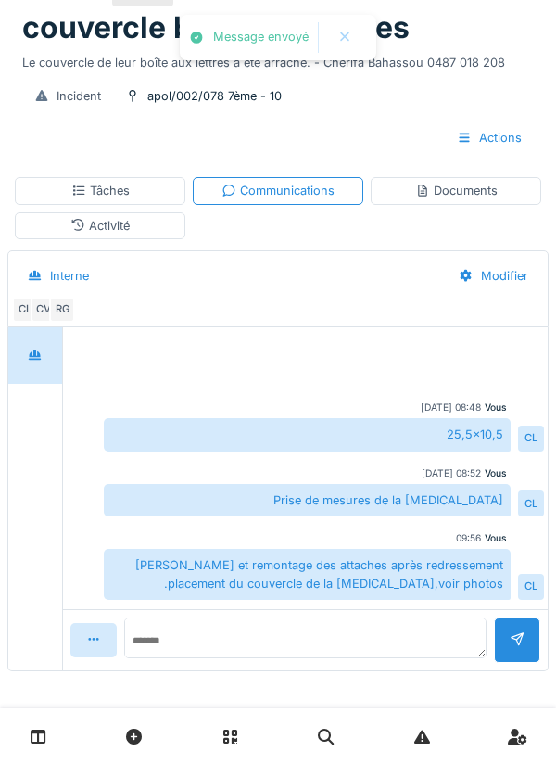
scroll to position [64, 0]
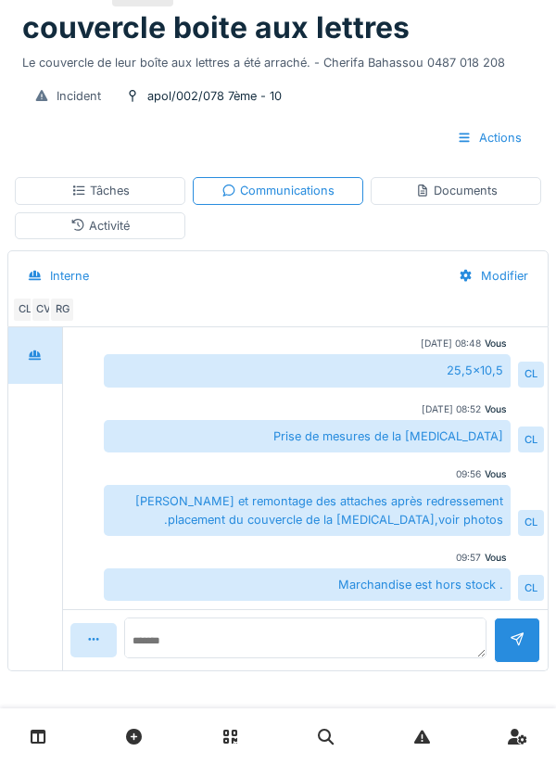
click at [469, 194] on div "Documents" at bounding box center [456, 191] width 82 height 18
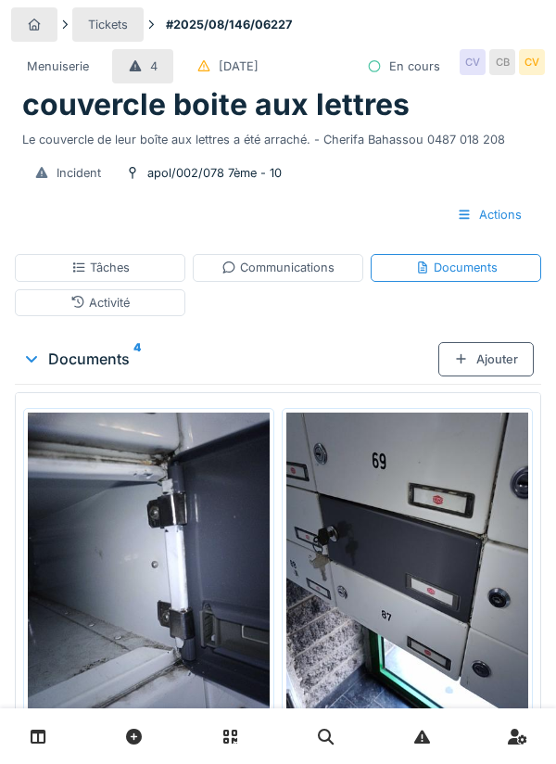
click at [146, 268] on div "Tâches" at bounding box center [100, 267] width 171 height 27
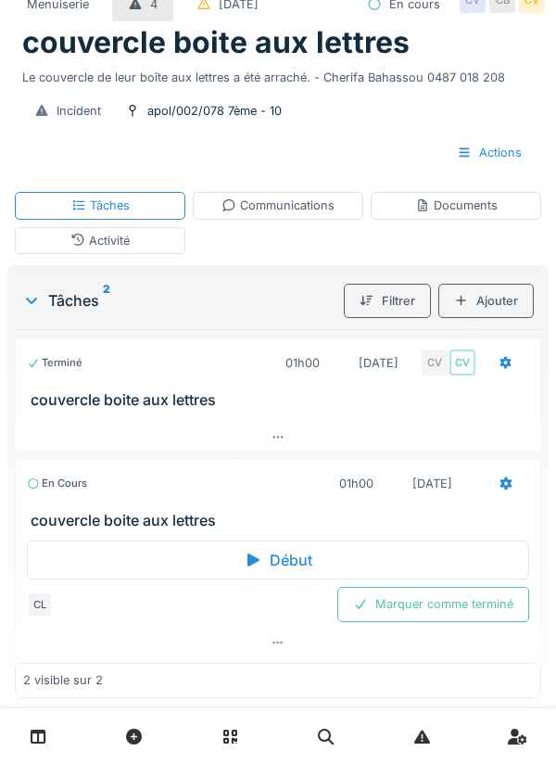
scroll to position [105, 0]
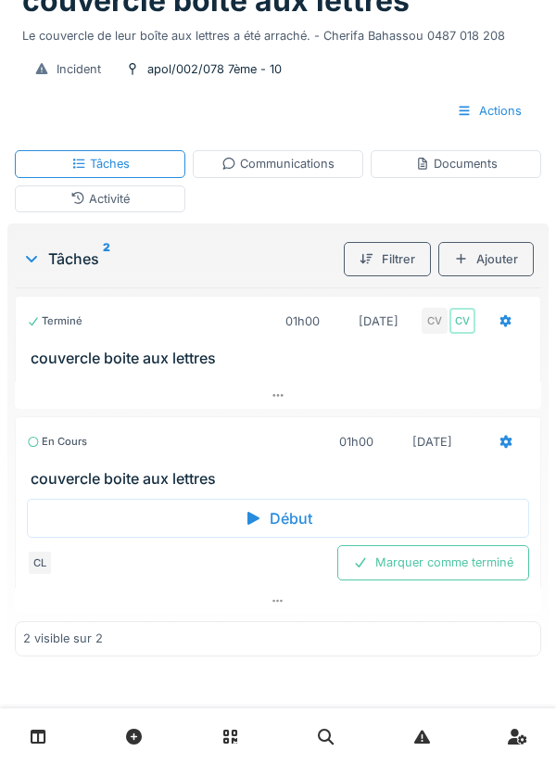
click at [443, 563] on div "Marquer comme terminé" at bounding box center [433, 562] width 192 height 34
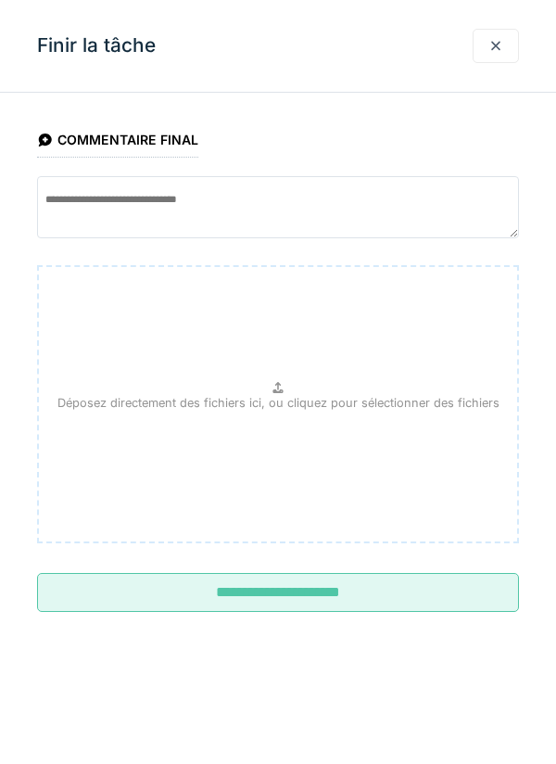
click at [293, 591] on input "**********" at bounding box center [278, 592] width 482 height 39
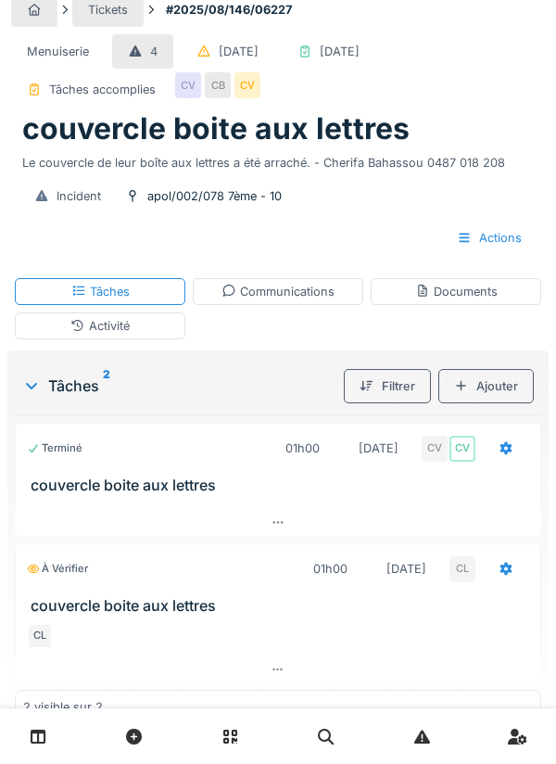
scroll to position [84, 0]
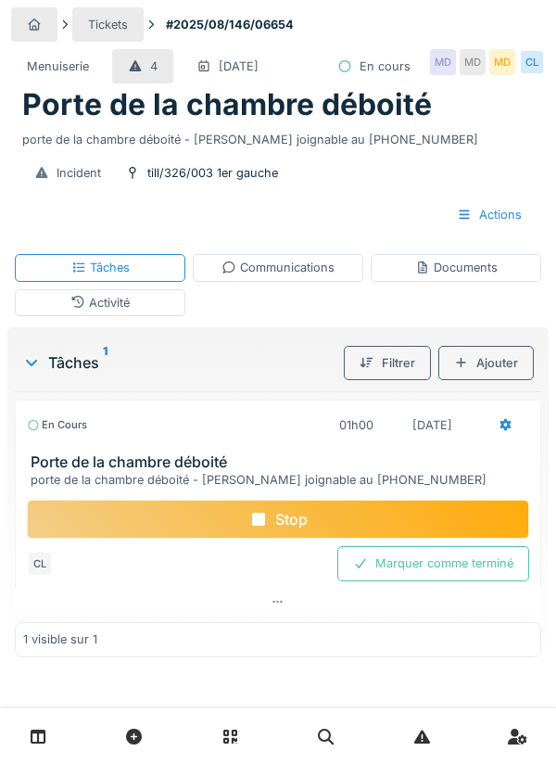
click at [457, 277] on div "Documents" at bounding box center [456, 267] width 171 height 27
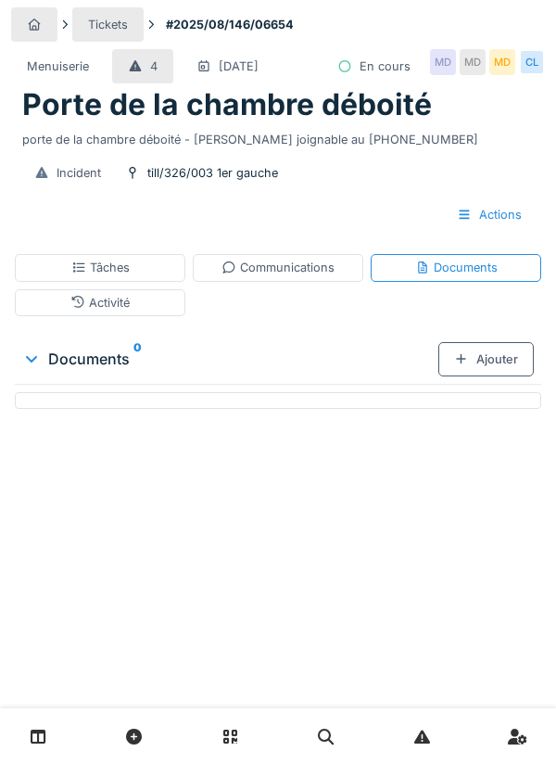
click at [479, 353] on div "Ajouter" at bounding box center [485, 359] width 95 height 34
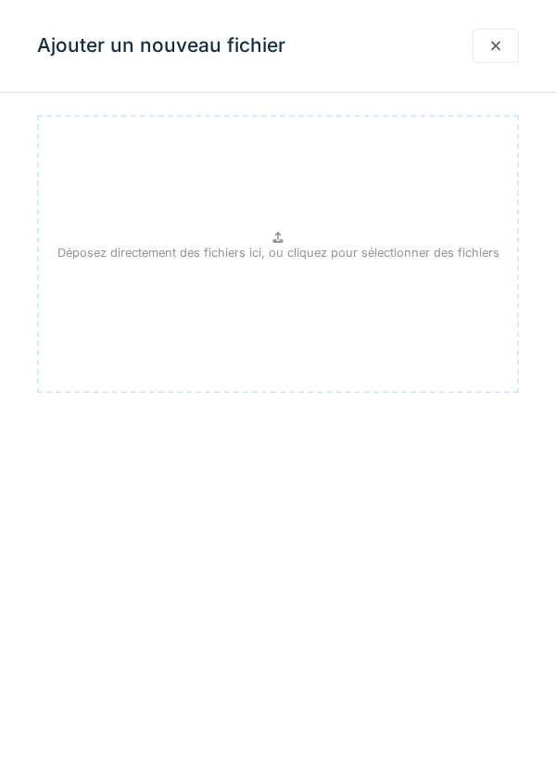
click at [266, 241] on div "Déposez directement des fichiers ici, ou cliquez pour sélectionner des fichiers" at bounding box center [278, 254] width 482 height 278
type input "**********"
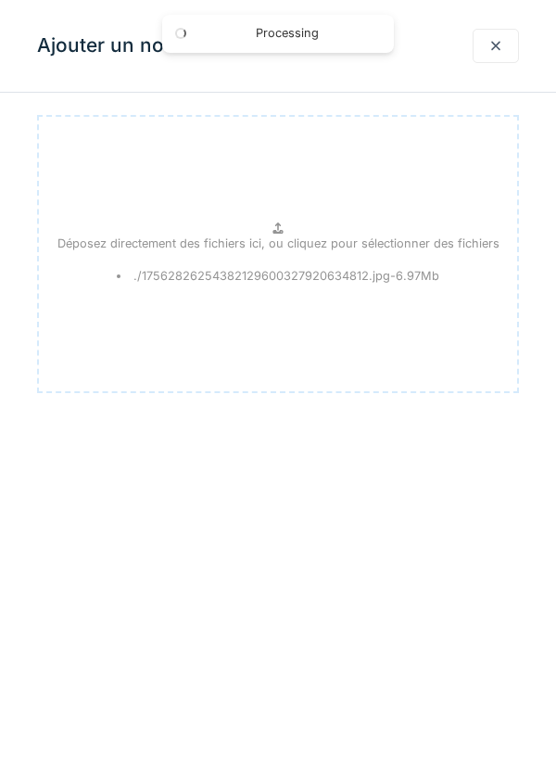
click at [491, 50] on div at bounding box center [495, 46] width 15 height 18
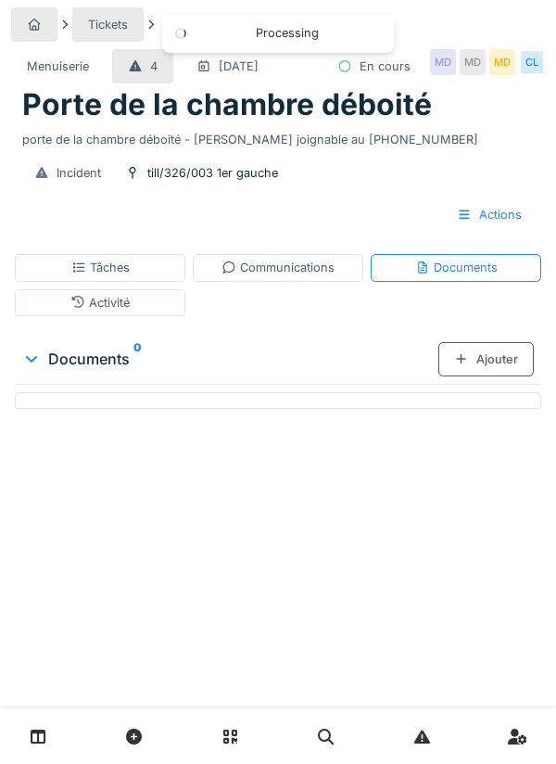
click at [485, 360] on div "Ajouter" at bounding box center [485, 359] width 95 height 34
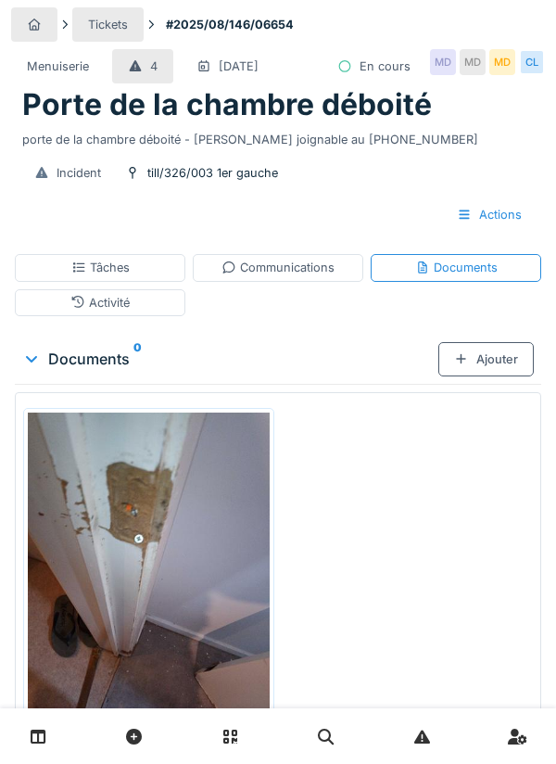
click at [500, 358] on div "Ajouter" at bounding box center [485, 359] width 95 height 34
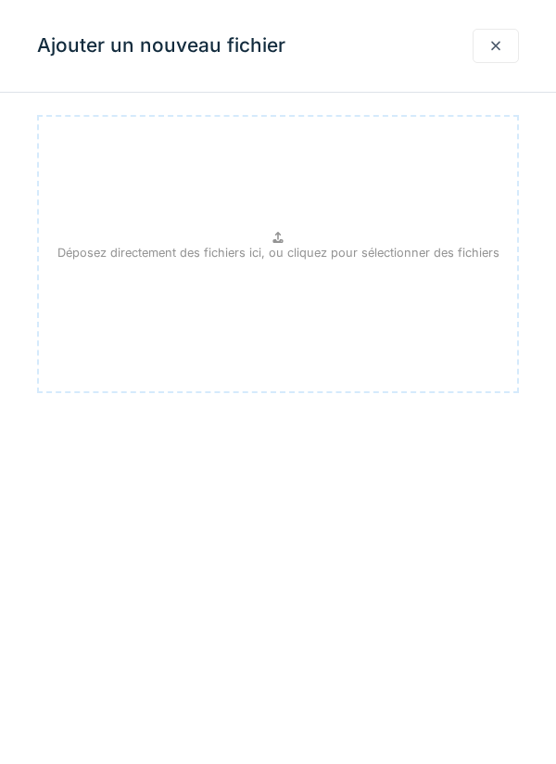
click at [285, 244] on p "Déposez directement des fichiers ici, ou cliquez pour sélectionner des fichiers" at bounding box center [278, 253] width 442 height 18
type input "**********"
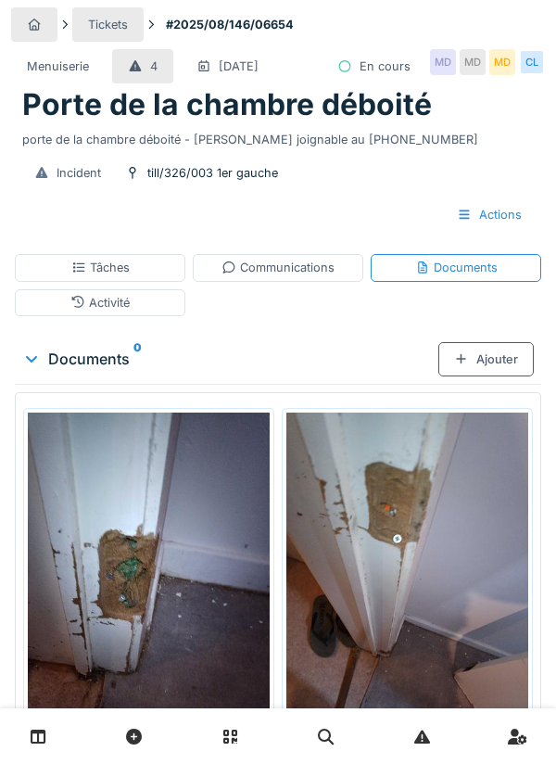
click at [488, 358] on div "Ajouter" at bounding box center [485, 359] width 95 height 34
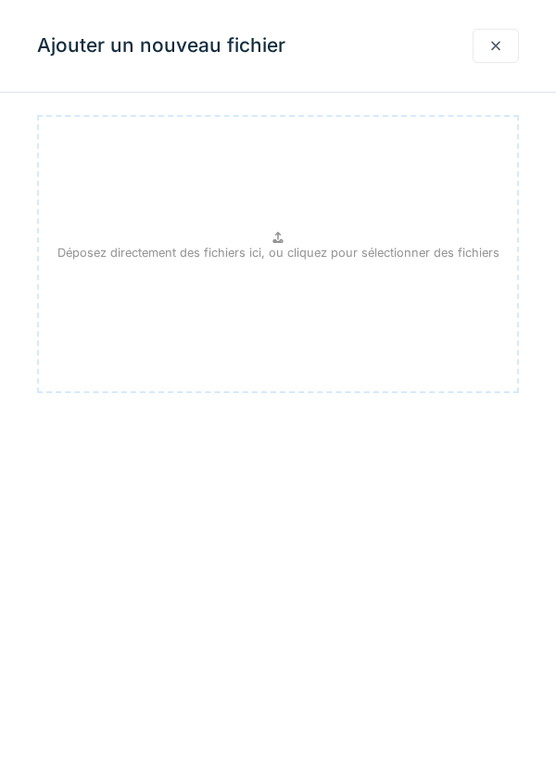
click at [285, 250] on p "Déposez directement des fichiers ici, ou cliquez pour sélectionner des fichiers" at bounding box center [278, 253] width 442 height 18
type input "**********"
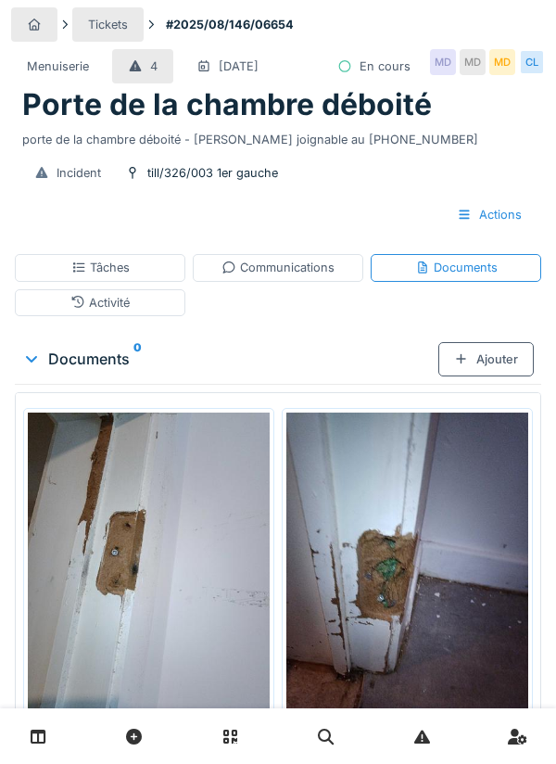
click at [115, 753] on link at bounding box center [133, 737] width 47 height 44
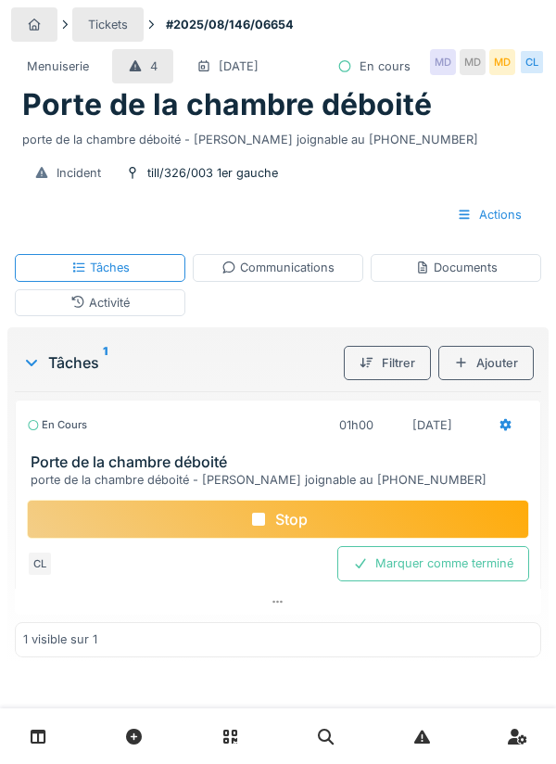
click at [285, 519] on div "Stop" at bounding box center [278, 519] width 502 height 39
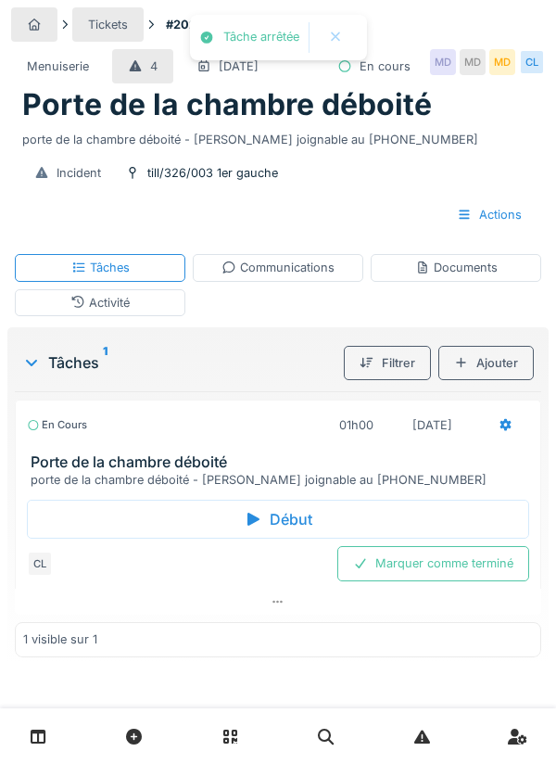
click at [286, 273] on div "Communications" at bounding box center [278, 268] width 113 height 18
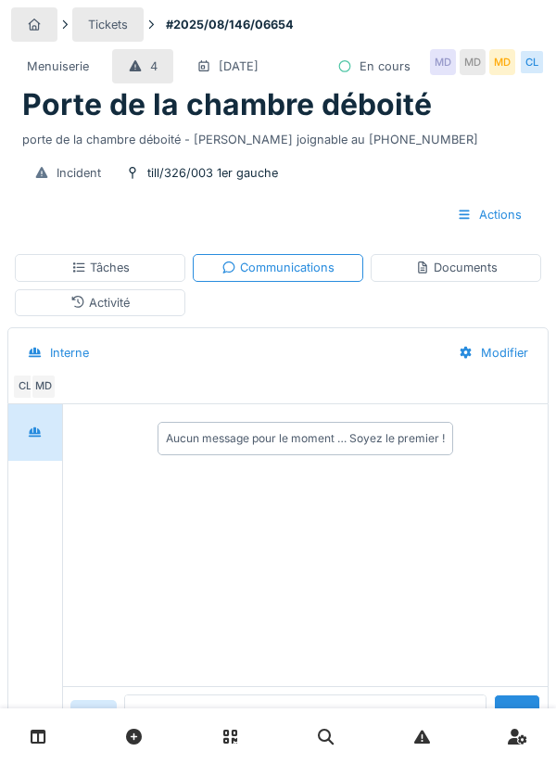
scroll to position [77, 0]
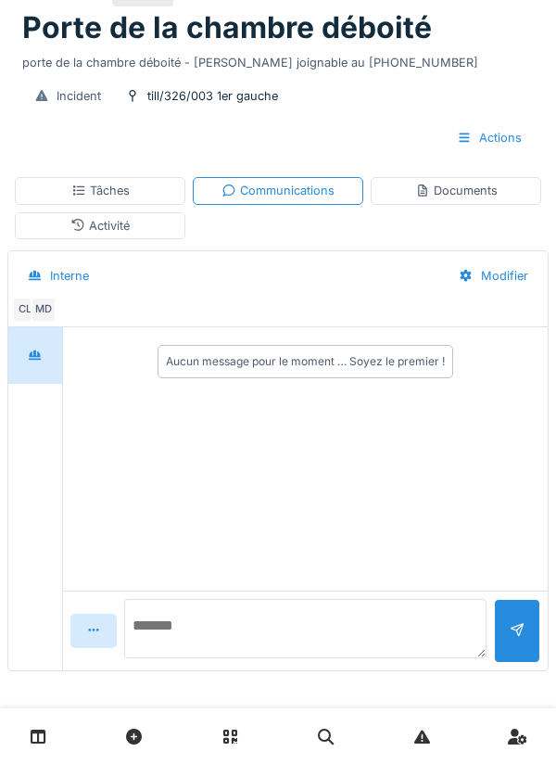
click at [212, 643] on textarea at bounding box center [305, 628] width 362 height 59
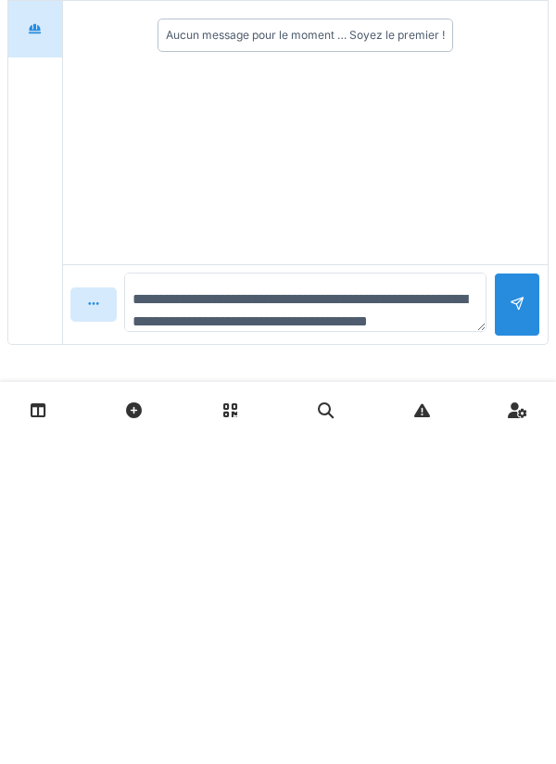
scroll to position [22, 0]
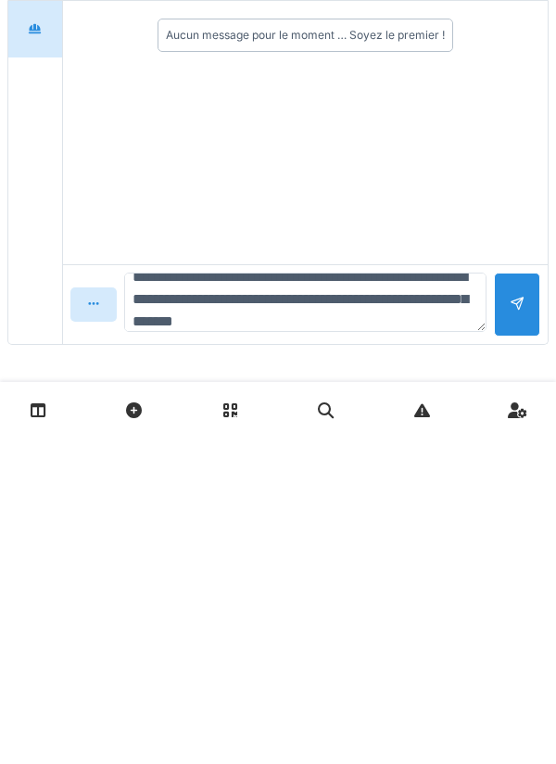
type textarea "**********"
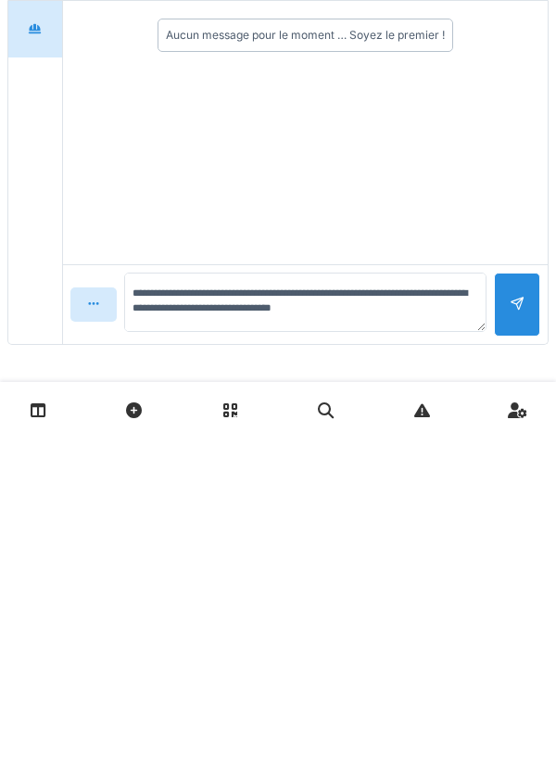
click at [517, 634] on div at bounding box center [517, 631] width 15 height 18
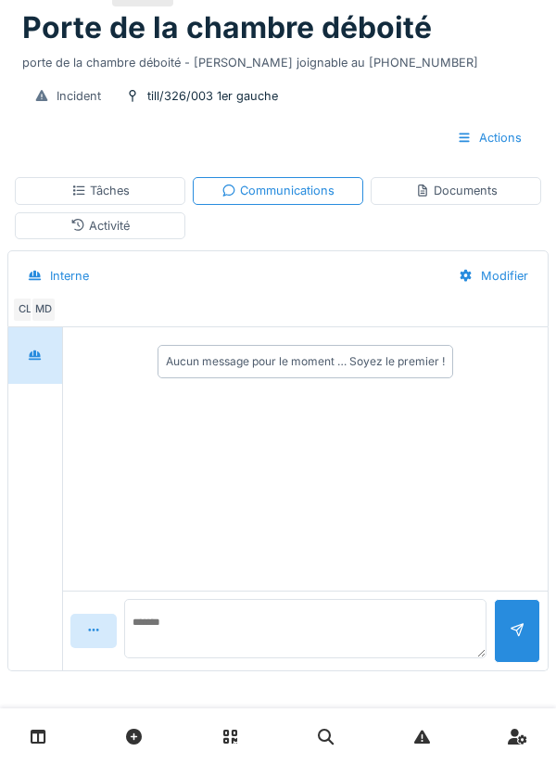
scroll to position [0, 0]
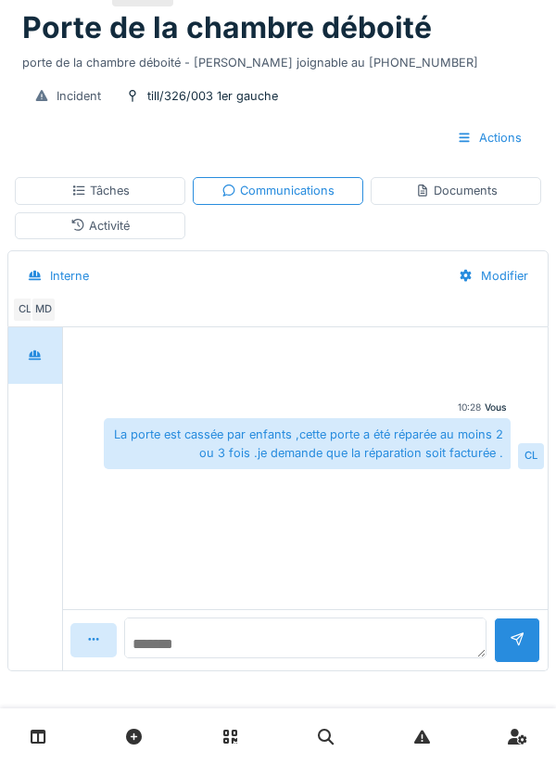
click at [213, 637] on textarea at bounding box center [305, 637] width 362 height 41
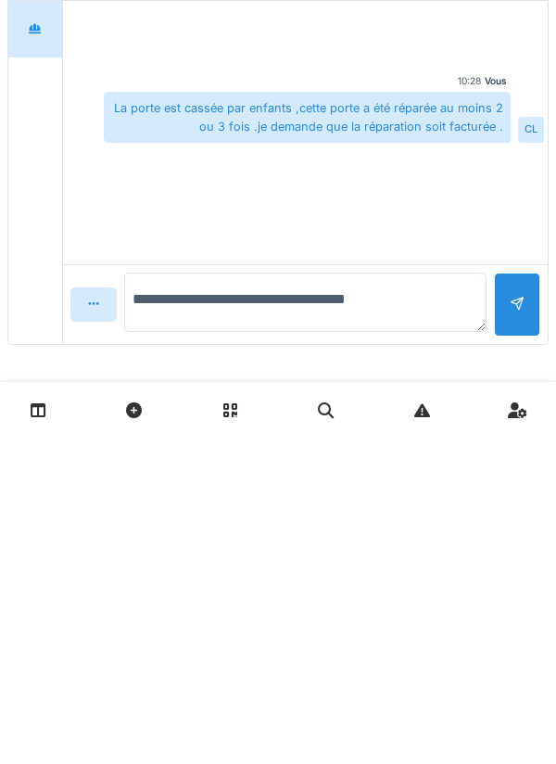
type textarea "**********"
click at [514, 635] on div at bounding box center [517, 631] width 15 height 18
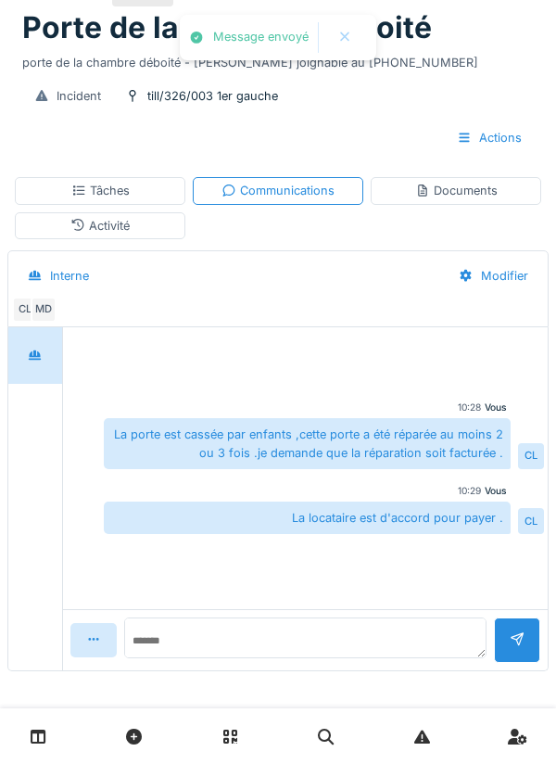
click at [140, 195] on div "Tâches" at bounding box center [100, 190] width 171 height 27
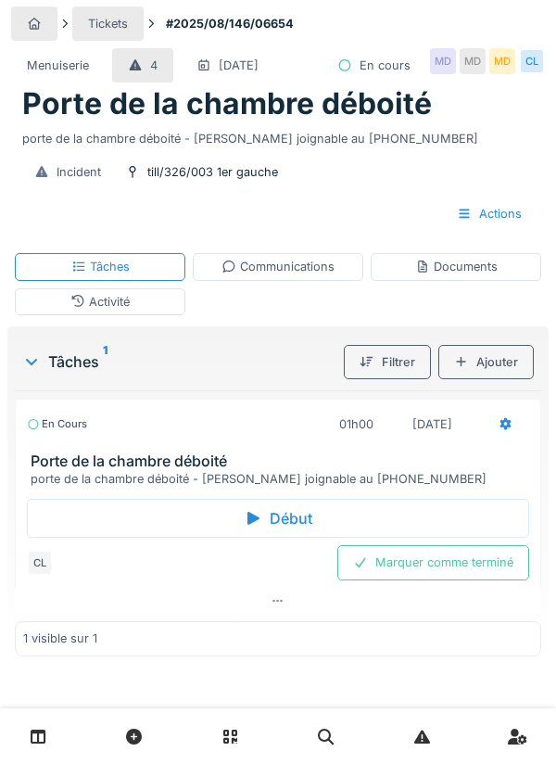
scroll to position [1, 0]
click at [300, 269] on div "Communications" at bounding box center [278, 267] width 113 height 18
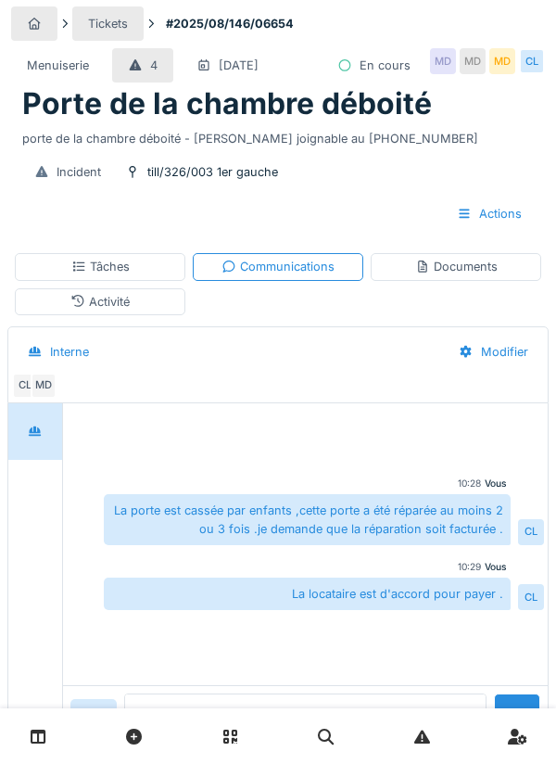
scroll to position [77, 0]
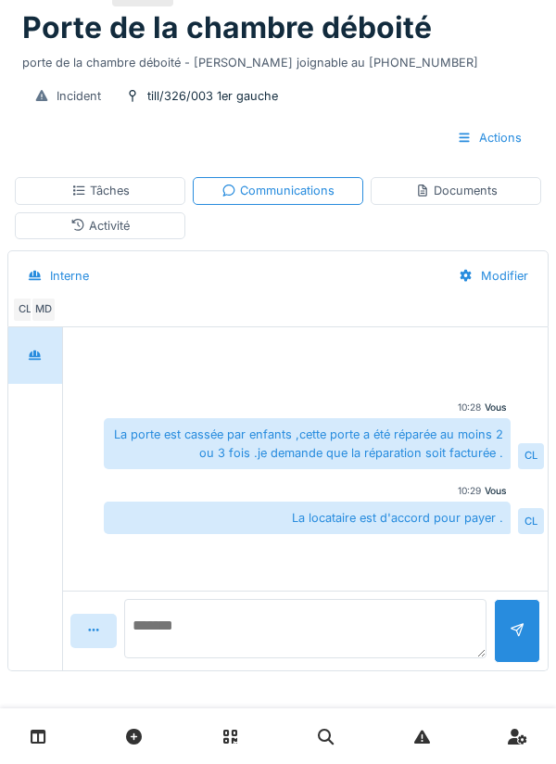
click at [265, 636] on textarea at bounding box center [305, 628] width 362 height 59
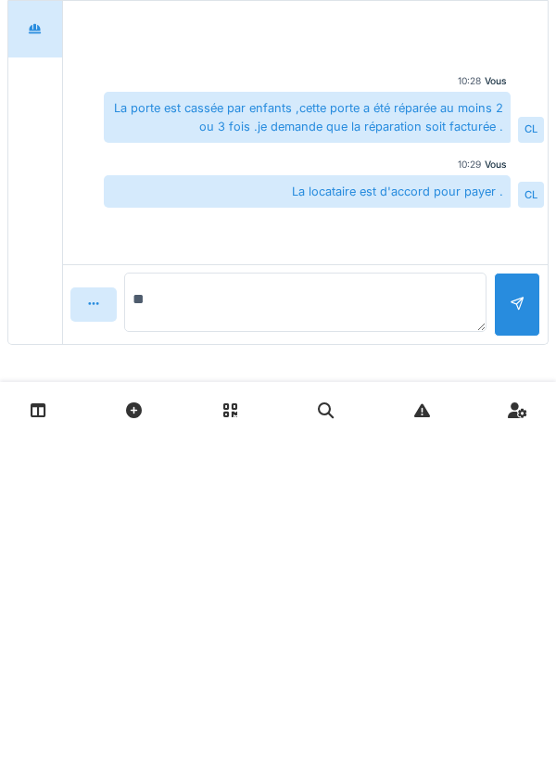
type textarea "*"
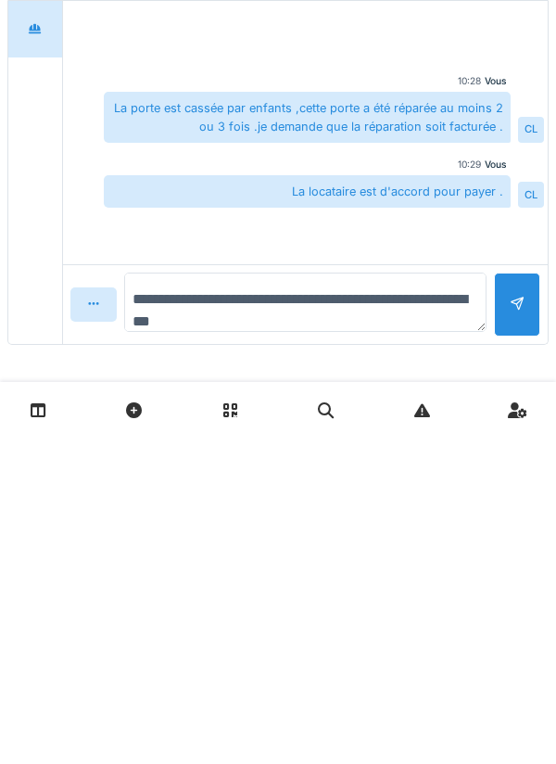
type textarea "**********"
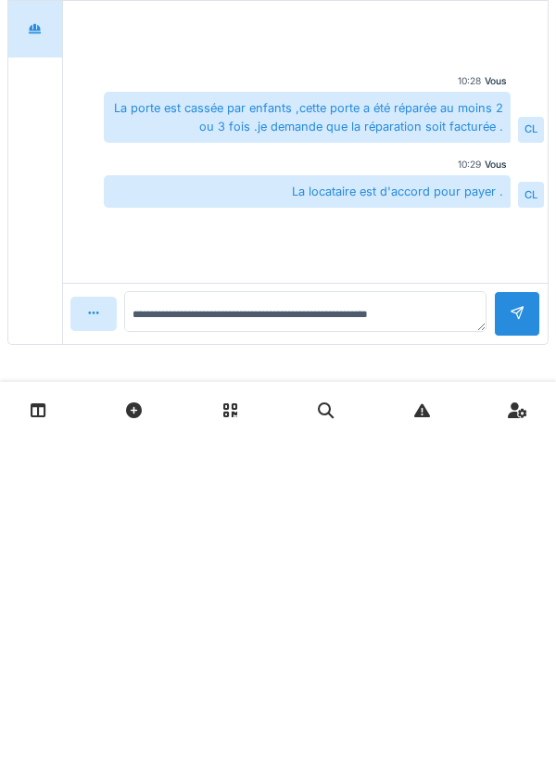
click at [511, 631] on div at bounding box center [517, 640] width 15 height 18
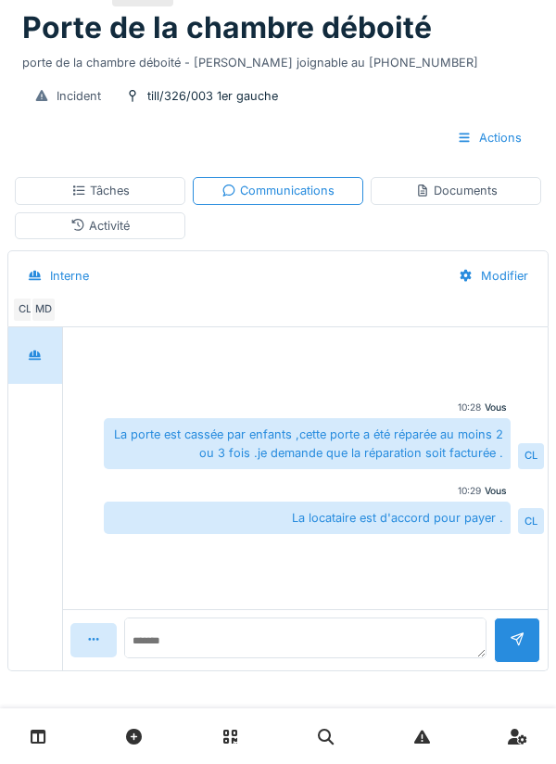
click at [454, 196] on div "Documents" at bounding box center [456, 191] width 82 height 18
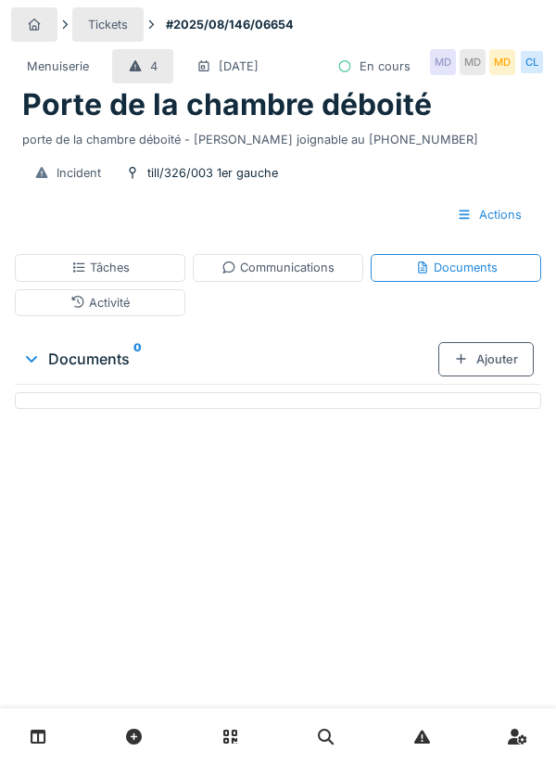
scroll to position [0, 0]
click at [122, 273] on div "Tâches" at bounding box center [100, 268] width 58 height 18
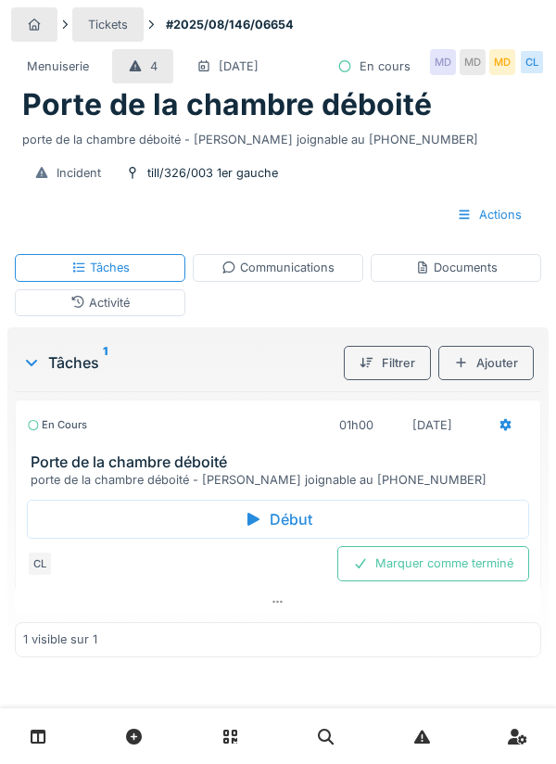
click at [513, 424] on icon at bounding box center [506, 425] width 15 height 12
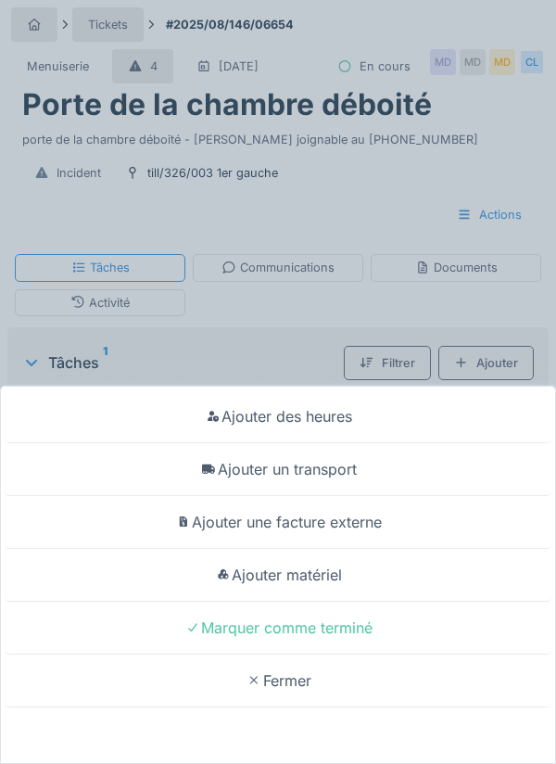
click at [331, 478] on div "Ajouter un transport" at bounding box center [278, 469] width 547 height 53
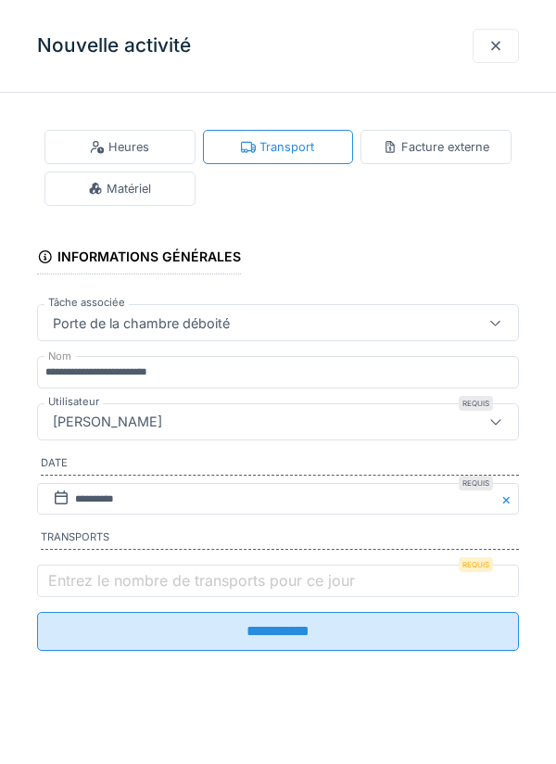
click at [107, 585] on label "Entrez le nombre de transports pour ce jour" at bounding box center [201, 580] width 314 height 22
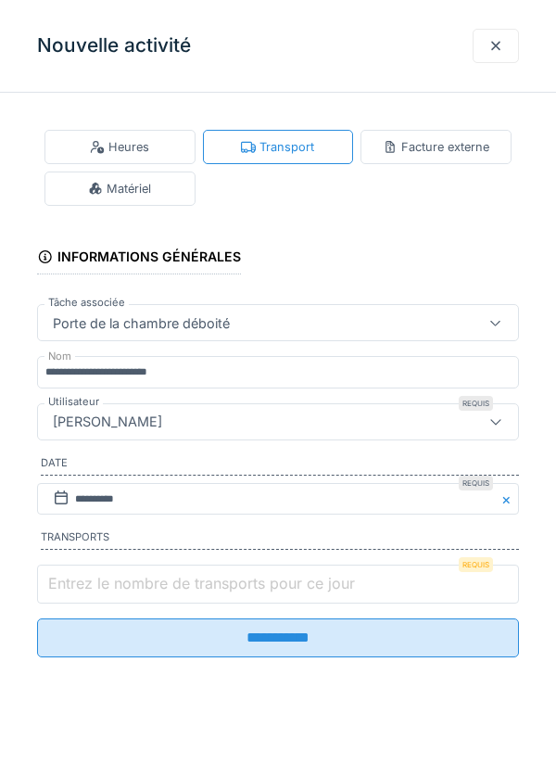
click at [107, 585] on input "Entrez le nombre de transports pour ce jour" at bounding box center [278, 583] width 482 height 39
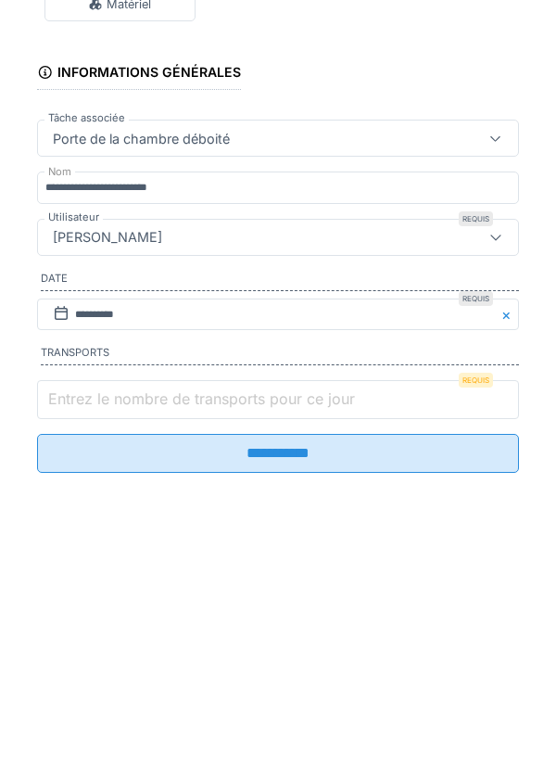
scroll to position [1, 0]
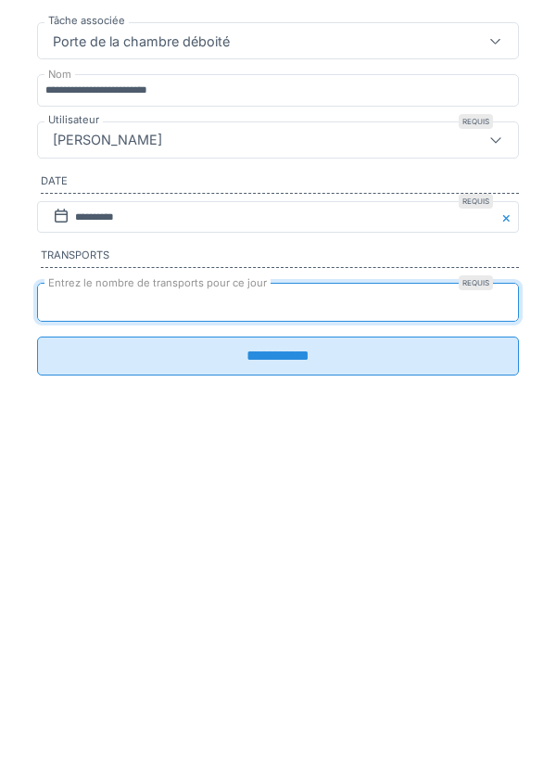
type input "*"
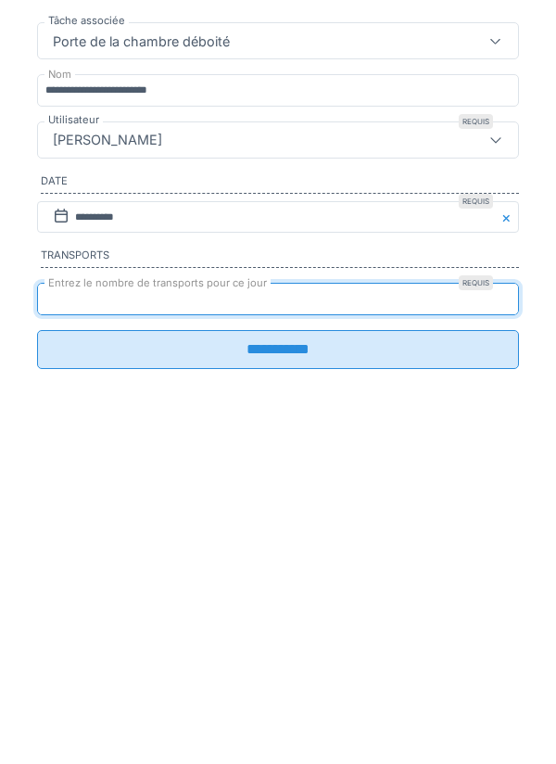
click at [282, 641] on input "**********" at bounding box center [278, 631] width 482 height 39
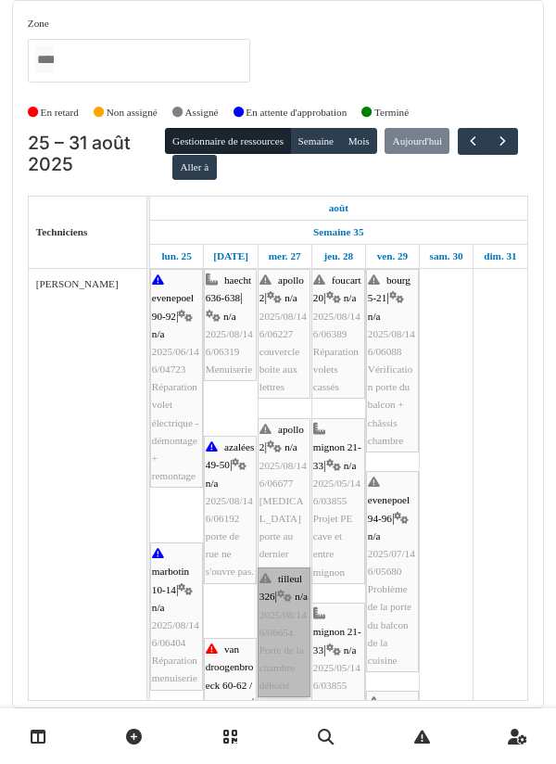
click at [285, 624] on link "tilleul 326 | n/a 2025/08/146/06654 Porte de la chambre déboité" at bounding box center [284, 632] width 53 height 130
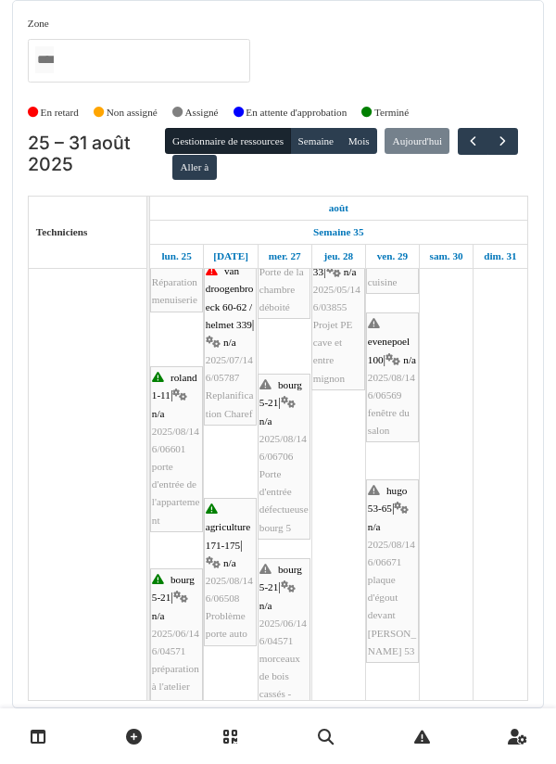
scroll to position [380, 0]
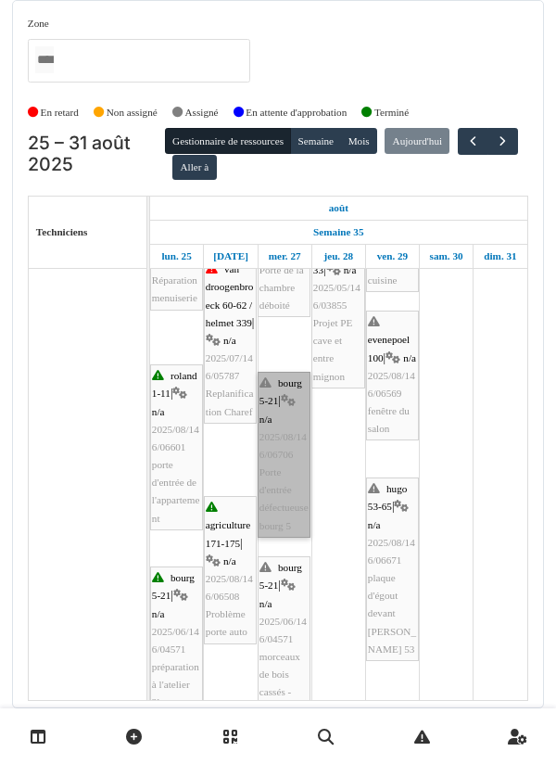
click at [285, 437] on link "bourg 5-21 | n/a 2025/08/146/06706 Porte d'entrée défectueuse bourg 5" at bounding box center [284, 455] width 53 height 166
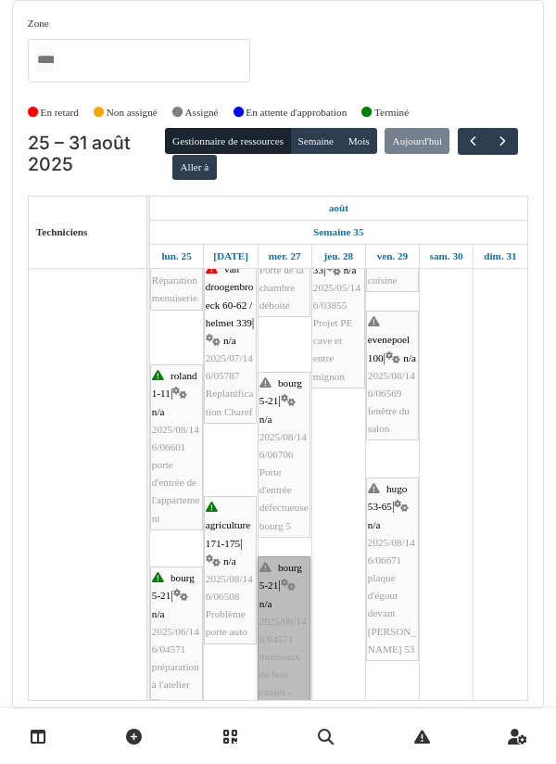
click at [291, 621] on link "bourg 5-21 | n/a 2025/06/146/04571 morceaux de bois cassés - prépa atelier" at bounding box center [284, 648] width 53 height 184
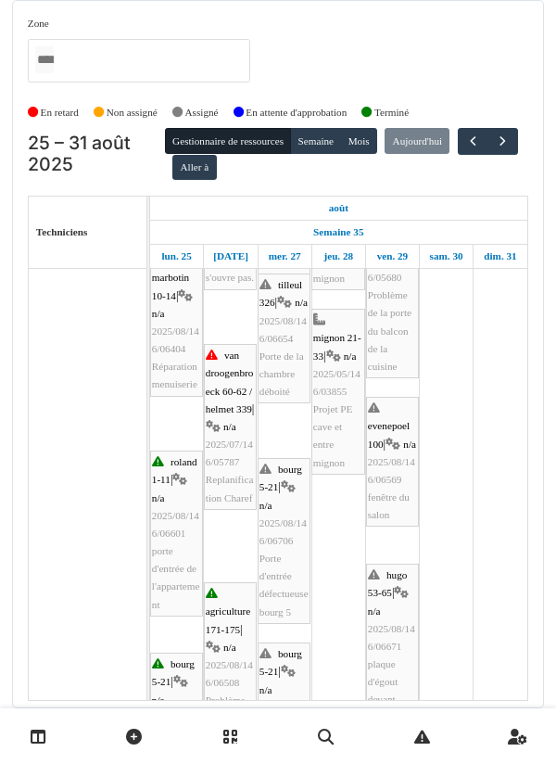
scroll to position [294, 0]
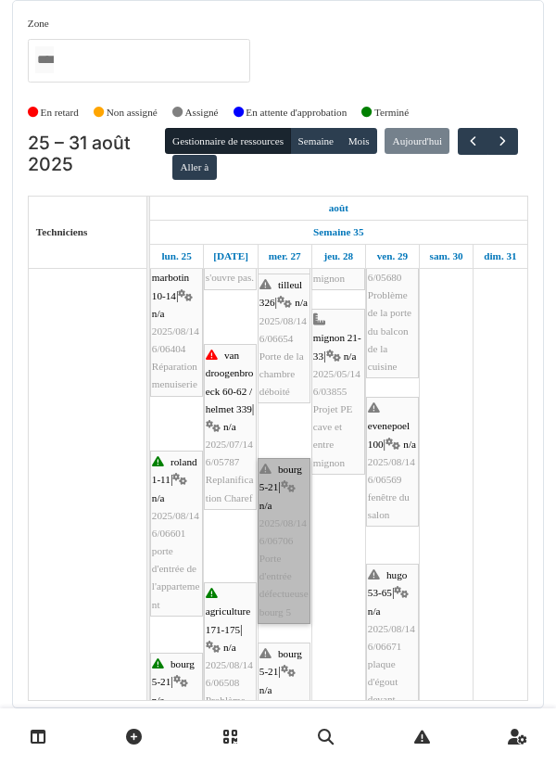
click at [282, 508] on link "bourg 5-21 | n/a 2025/08/146/06706 Porte d'entrée défectueuse bourg 5" at bounding box center [284, 541] width 53 height 166
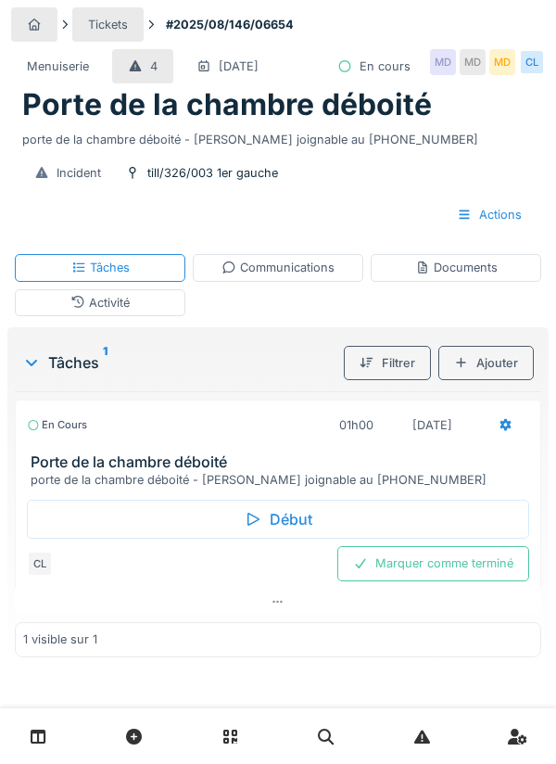
scroll to position [1, 0]
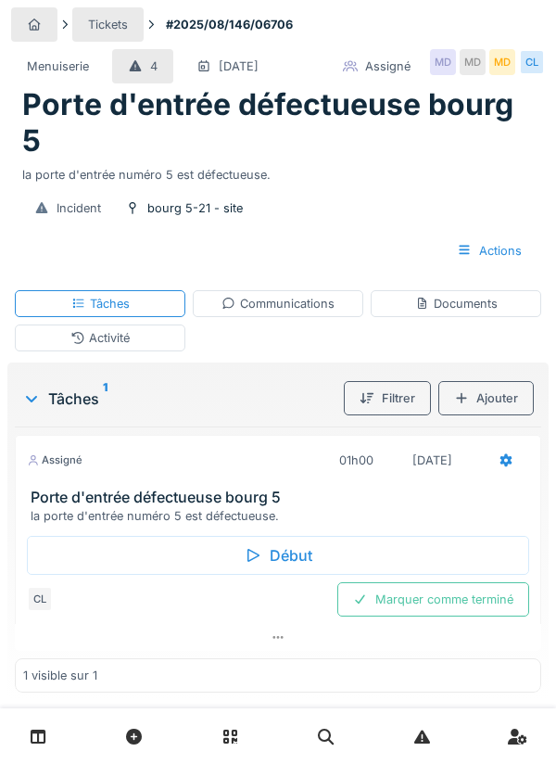
click at [268, 551] on div "Début" at bounding box center [278, 555] width 502 height 39
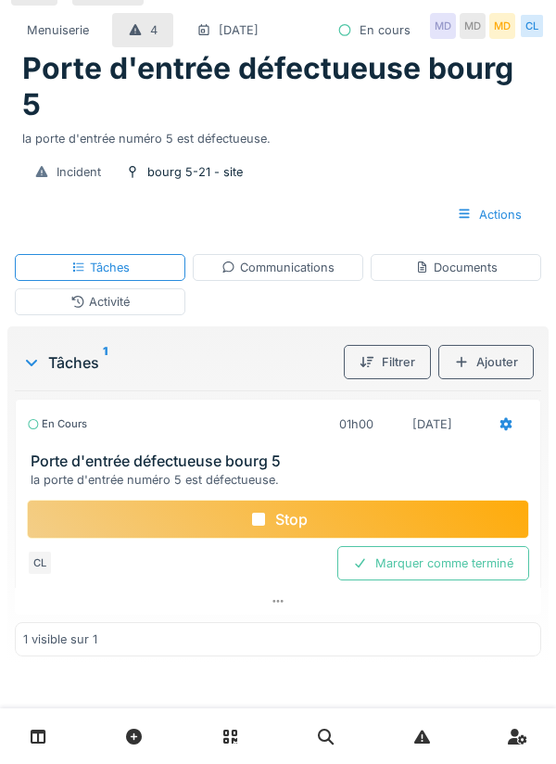
scroll to position [37, 0]
click at [291, 276] on div "Communications" at bounding box center [278, 267] width 171 height 27
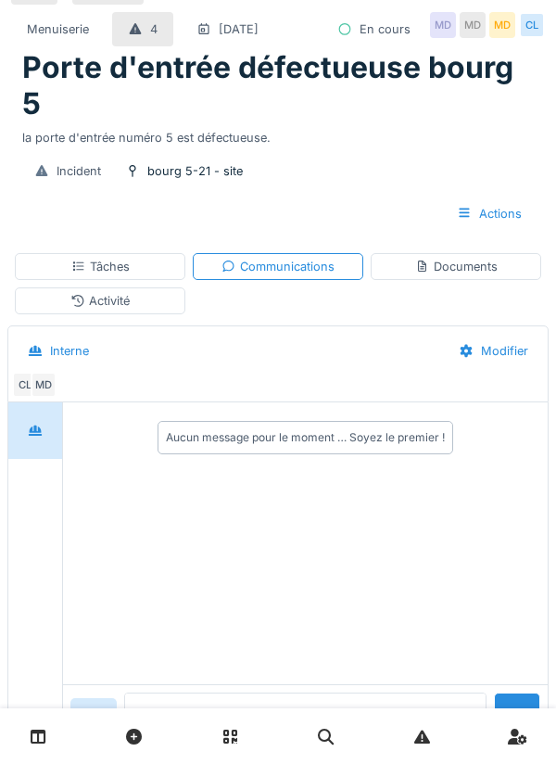
scroll to position [89, 0]
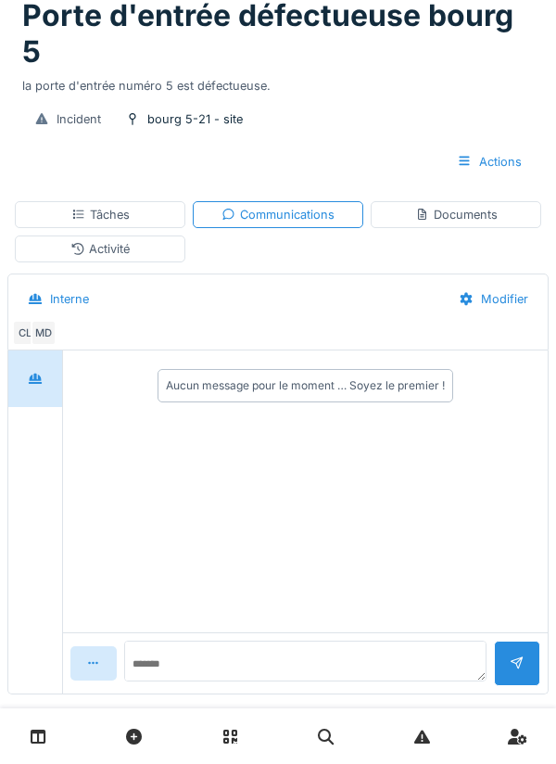
click at [480, 224] on div "Documents" at bounding box center [456, 214] width 171 height 27
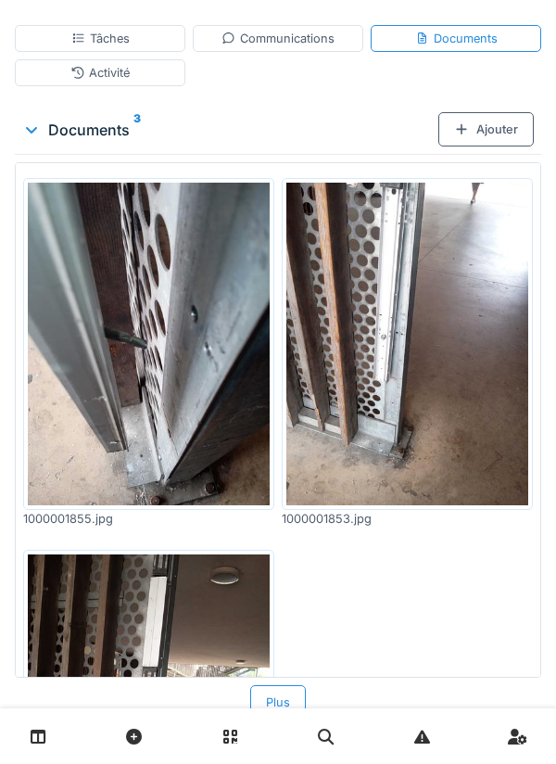
scroll to position [0, 0]
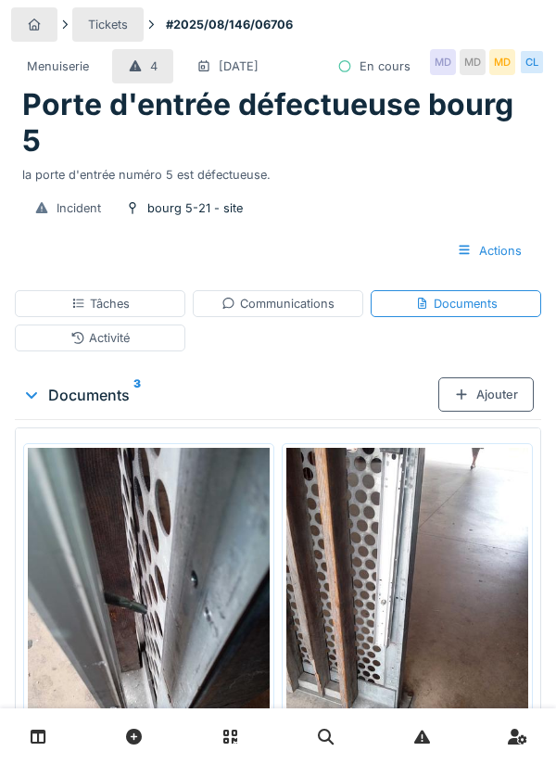
click at [111, 300] on div "Tâches" at bounding box center [100, 304] width 58 height 18
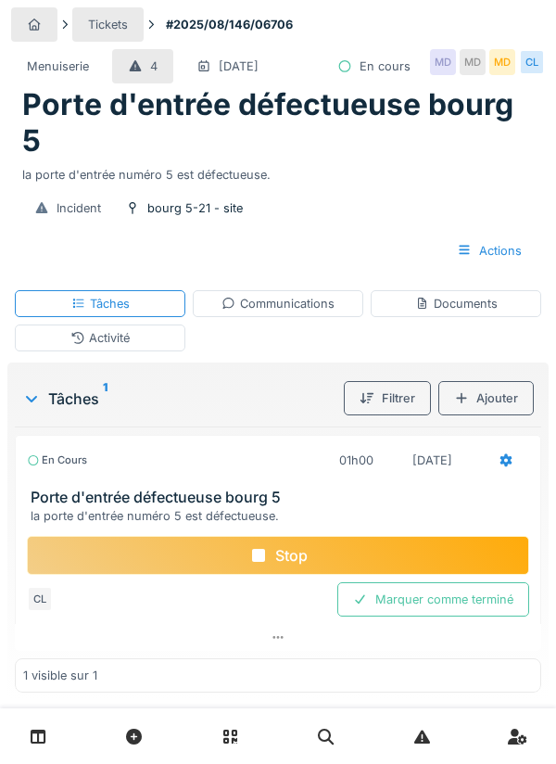
click at [138, 344] on div "Activité" at bounding box center [100, 337] width 171 height 27
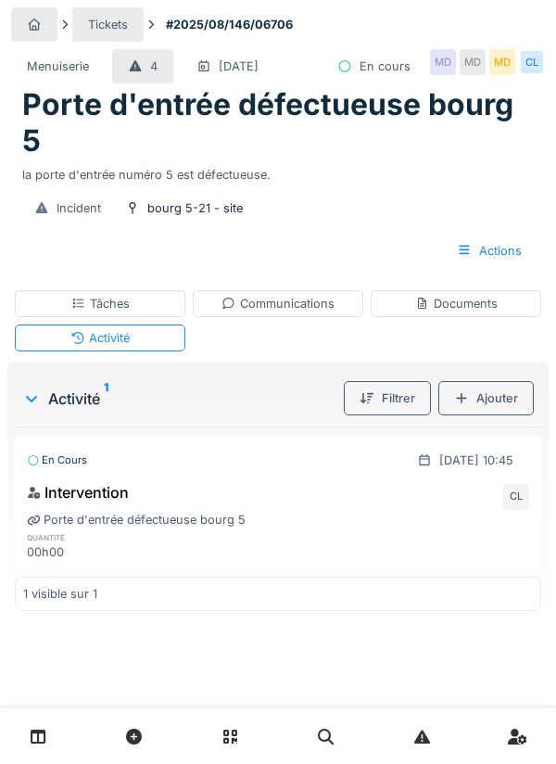
click at [471, 299] on div "Documents" at bounding box center [456, 304] width 82 height 18
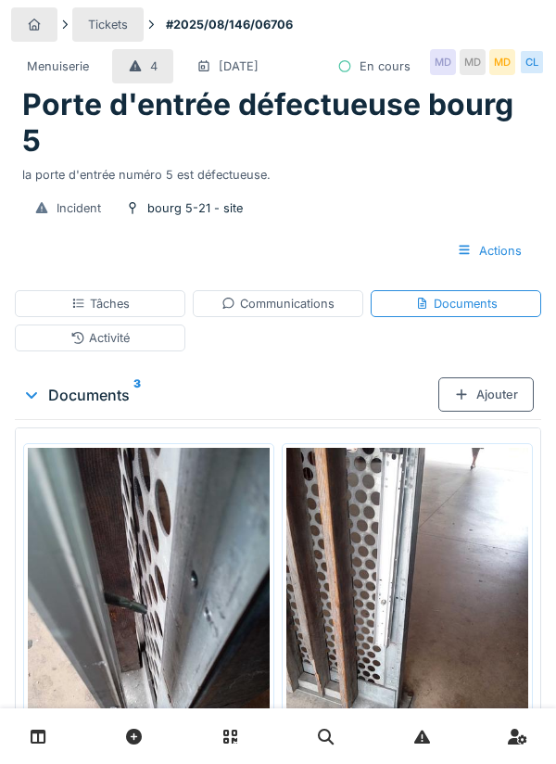
click at [103, 387] on div "Documents 3" at bounding box center [230, 395] width 416 height 22
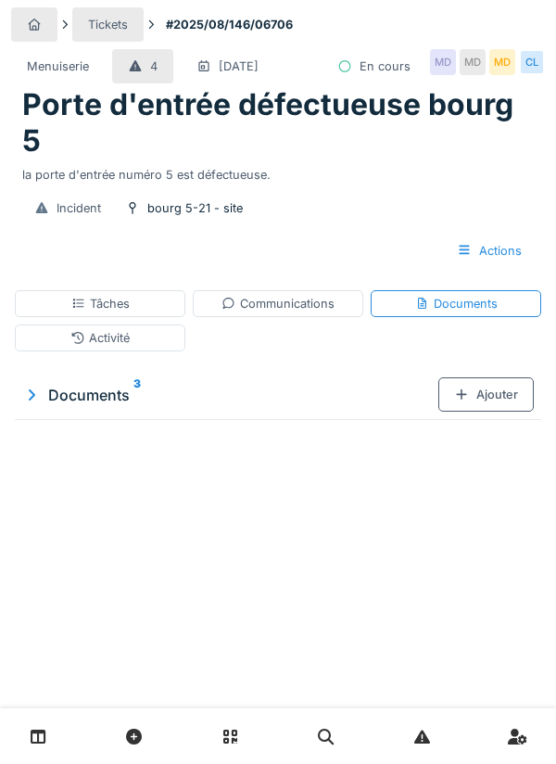
click at [108, 384] on div "Documents 3" at bounding box center [230, 395] width 416 height 22
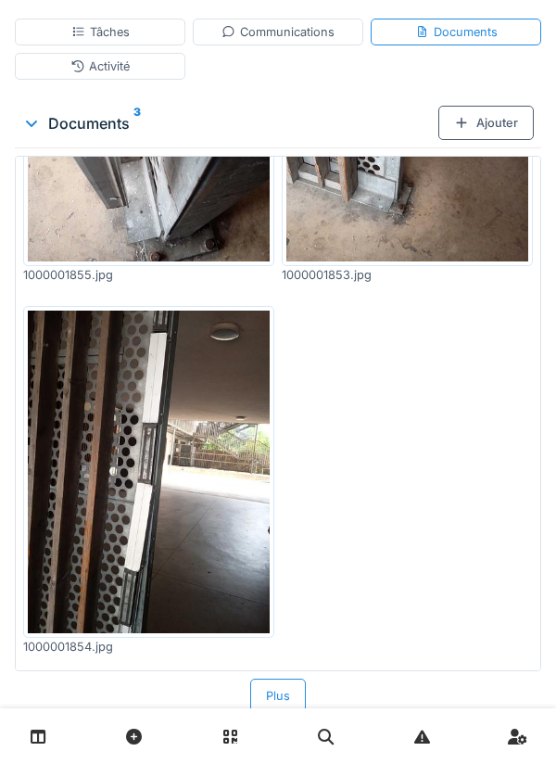
scroll to position [275, 0]
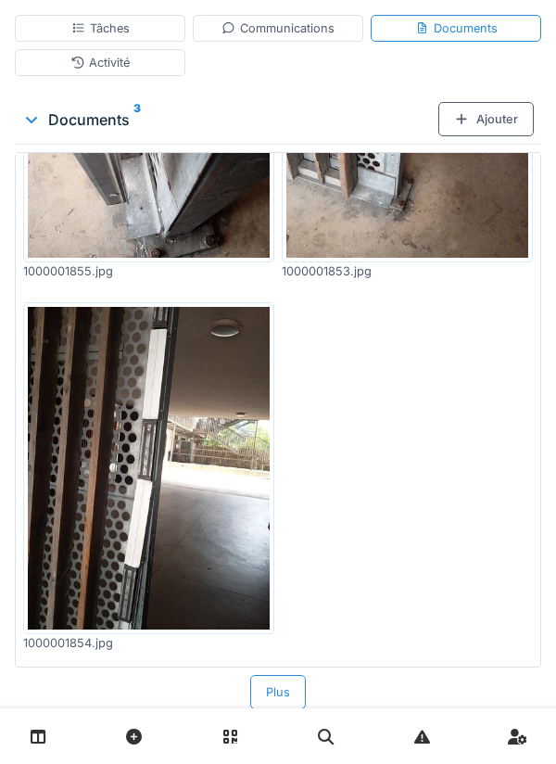
click at [479, 133] on div "Ajouter" at bounding box center [485, 119] width 95 height 34
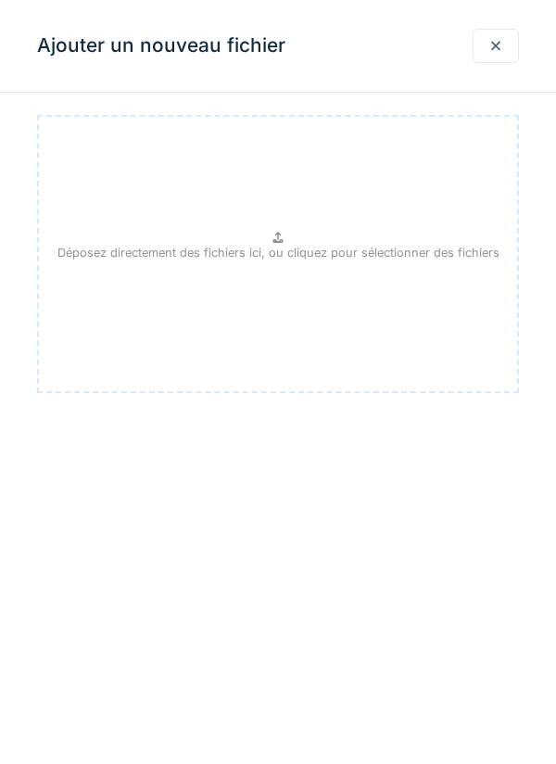
click at [253, 247] on p "Déposez directement des fichiers ici, ou cliquez pour sélectionner des fichiers" at bounding box center [278, 253] width 442 height 18
type input "**********"
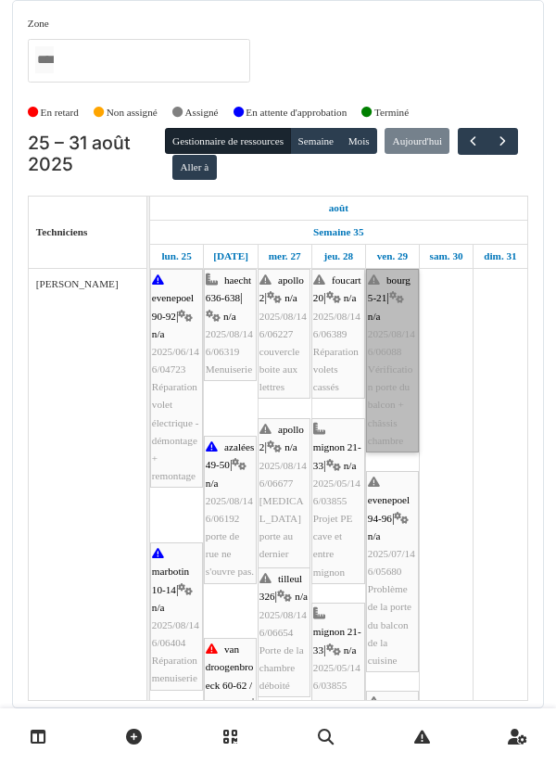
click at [386, 428] on link "bourg 5-21 | n/a 2025/08/146/06088 Vérification porte du balcon + châssis chamb…" at bounding box center [392, 361] width 53 height 184
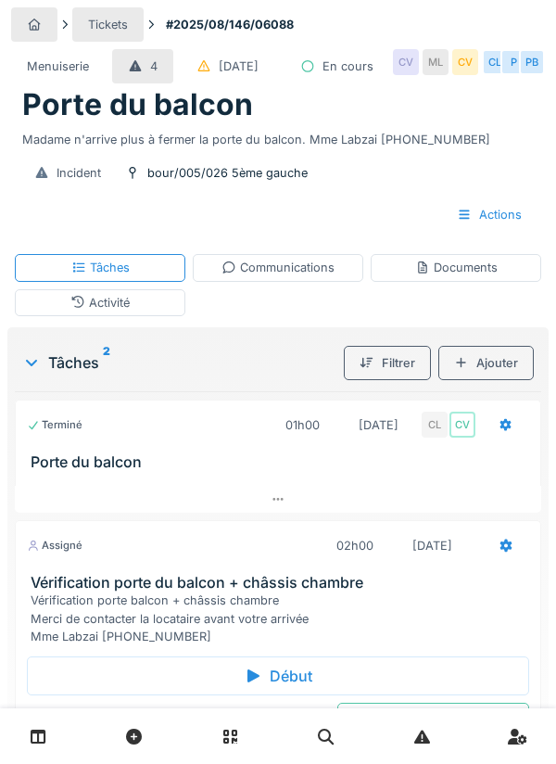
click at [101, 374] on div "Tâches 2" at bounding box center [179, 362] width 314 height 22
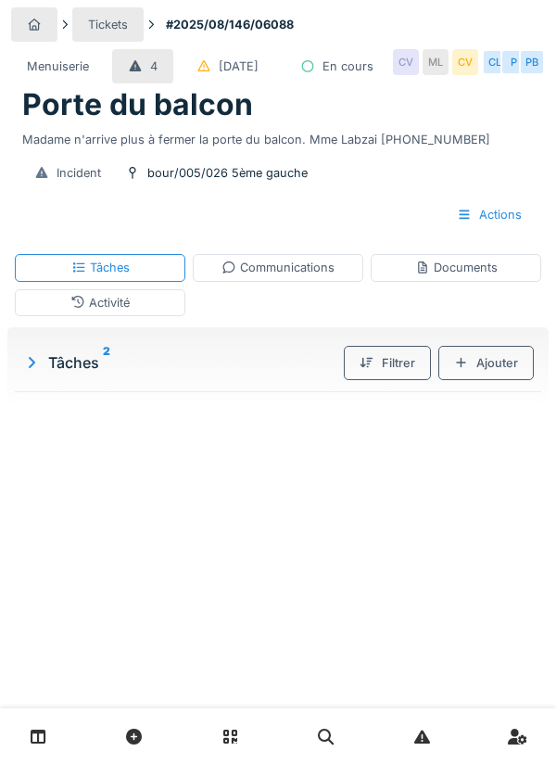
click at [109, 374] on sup "2" at bounding box center [106, 362] width 7 height 22
